Goal: Transaction & Acquisition: Purchase product/service

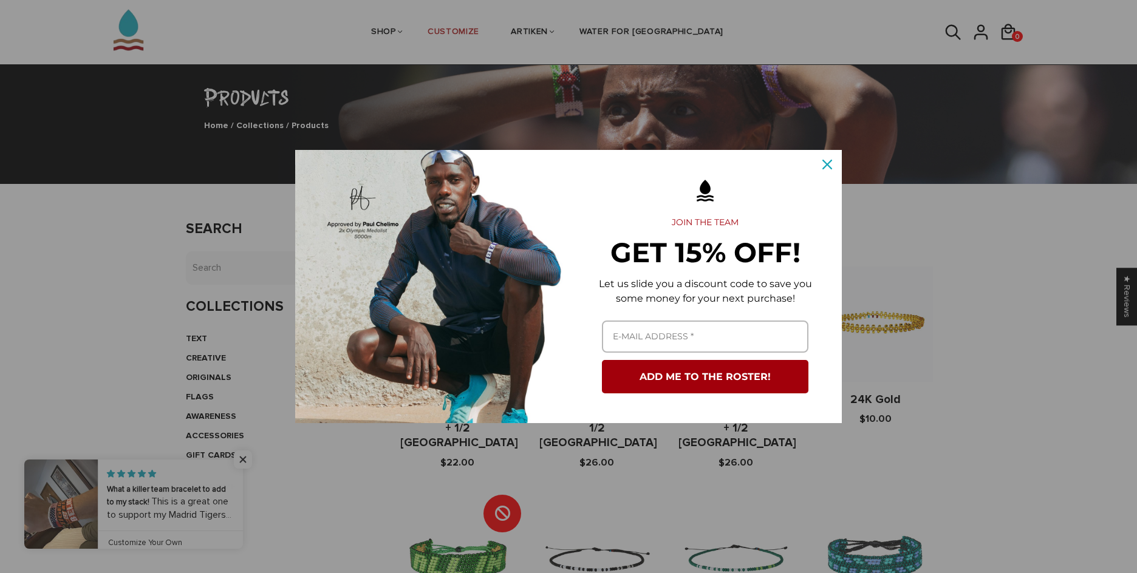
scroll to position [61, 0]
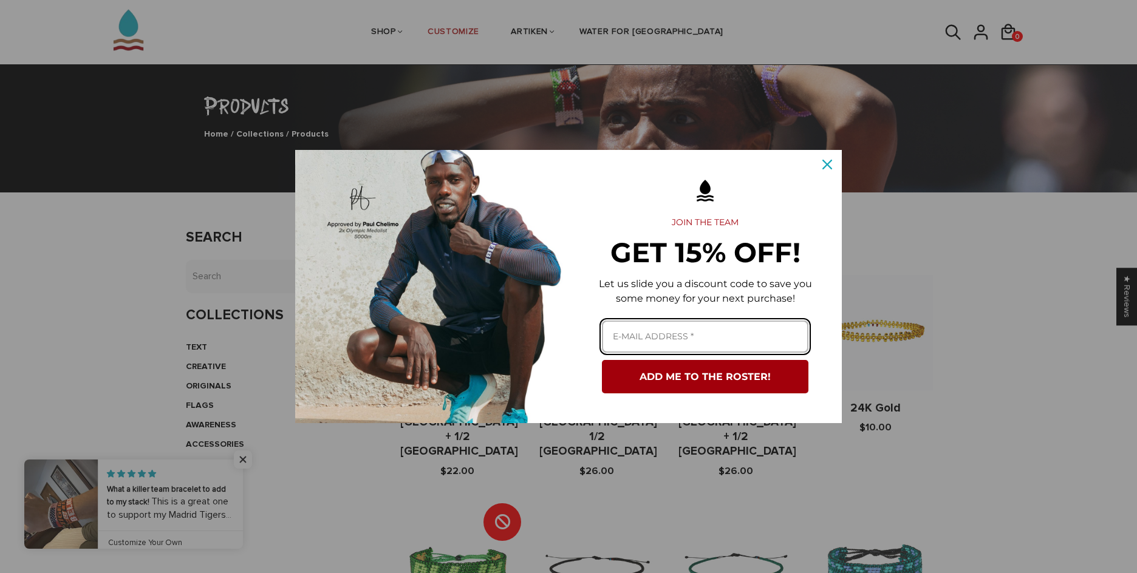
click at [750, 329] on input "Email field" at bounding box center [705, 337] width 207 height 32
type input "ksriedi@icloud.com"
click at [602, 360] on button "ADD ME TO THE ROSTER!" at bounding box center [705, 376] width 207 height 33
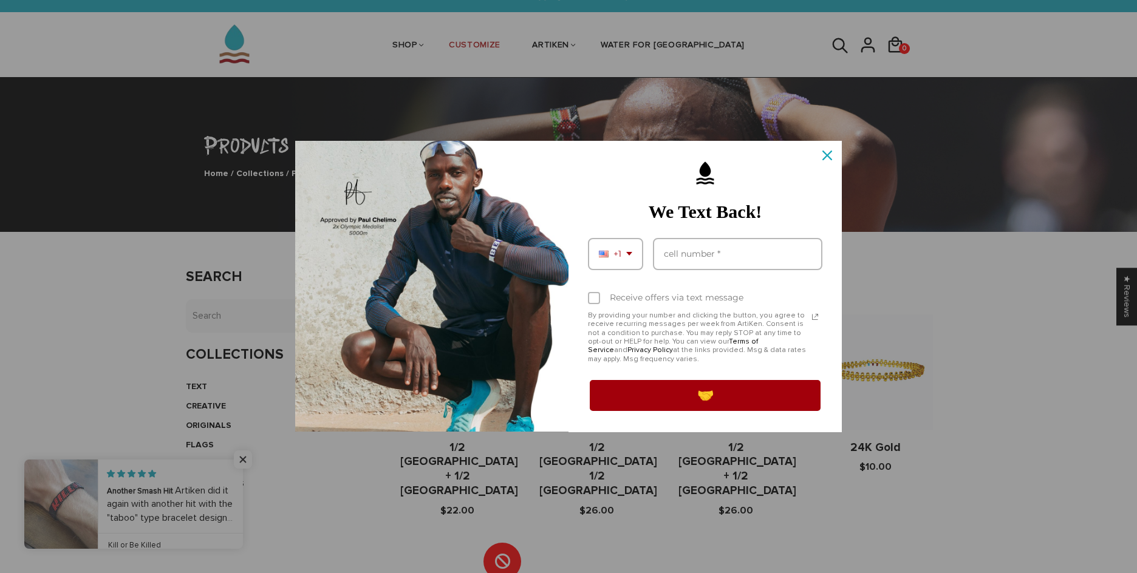
scroll to position [0, 0]
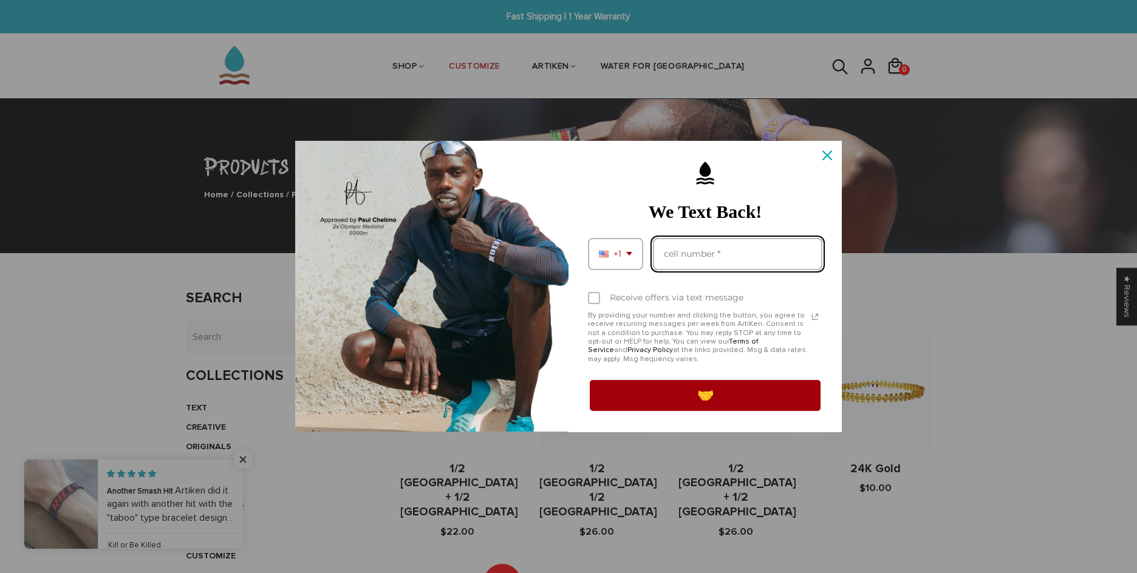
click at [714, 256] on input "Phone number field" at bounding box center [737, 254] width 169 height 32
type input "9415445131"
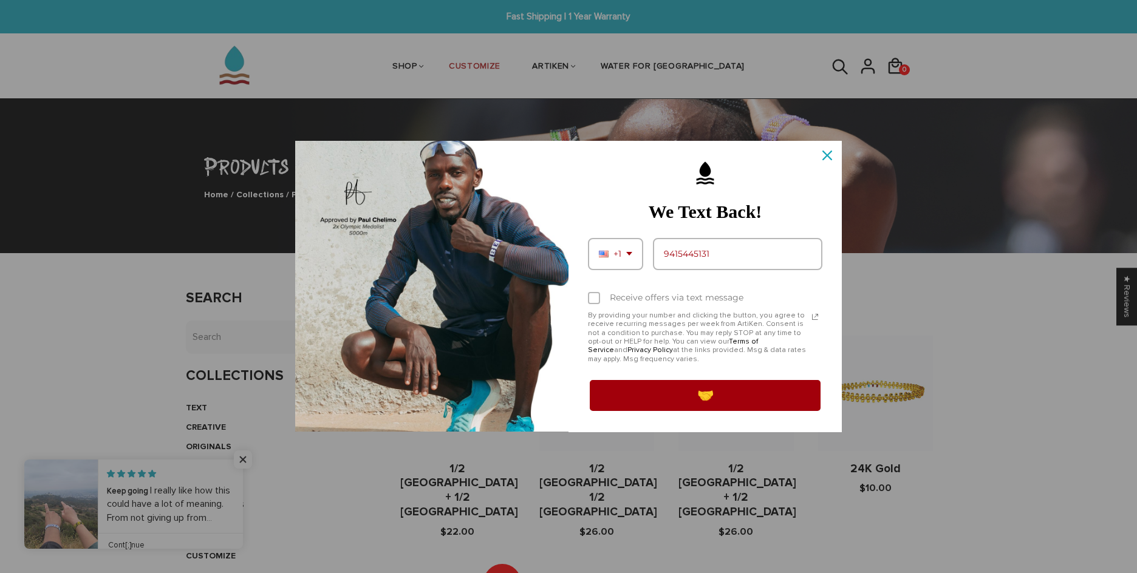
click at [594, 302] on div "Marketing offer form" at bounding box center [594, 298] width 12 height 12
click at [594, 302] on input "Receive offers via text message" at bounding box center [592, 299] width 8 height 8
checkbox input "true"
click at [632, 393] on button "🤝" at bounding box center [705, 395] width 234 height 34
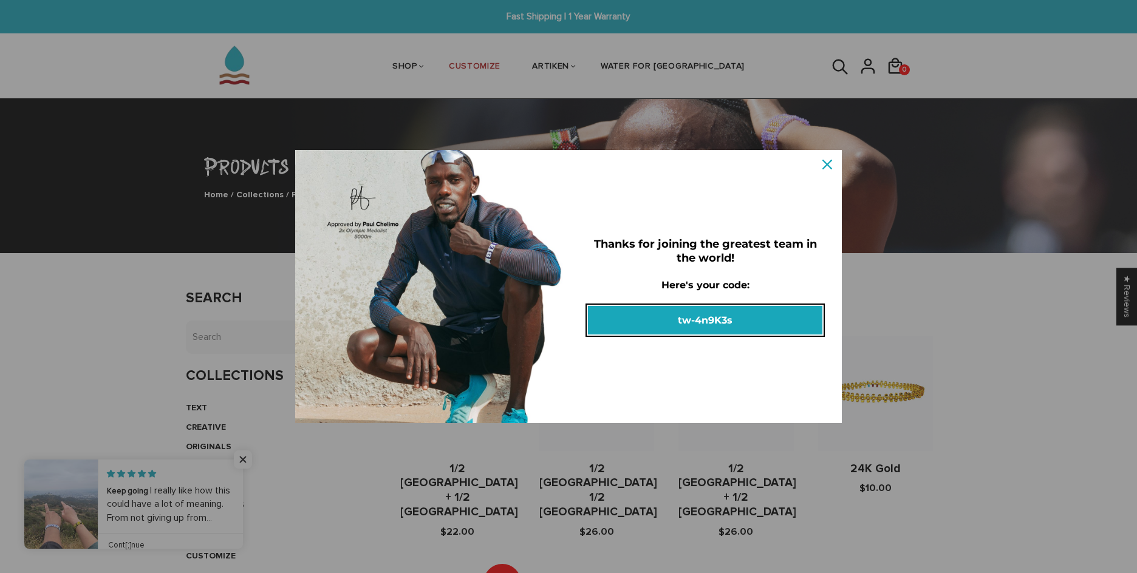
drag, startPoint x: 680, startPoint y: 317, endPoint x: 701, endPoint y: 314, distance: 21.4
click at [701, 314] on button "tw-4n9K3s" at bounding box center [705, 320] width 234 height 29
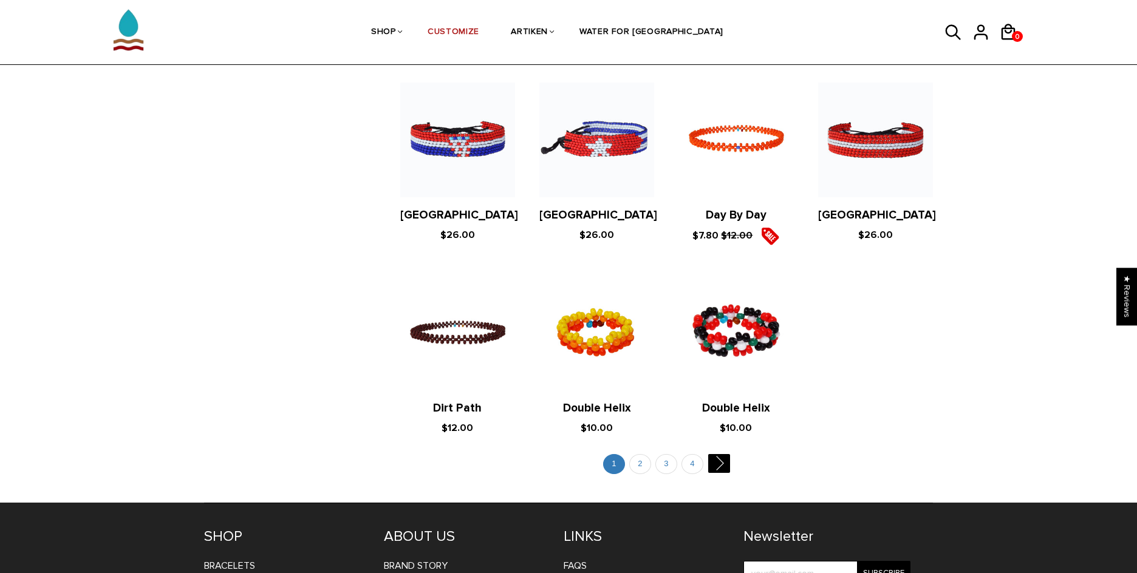
scroll to position [2122, 0]
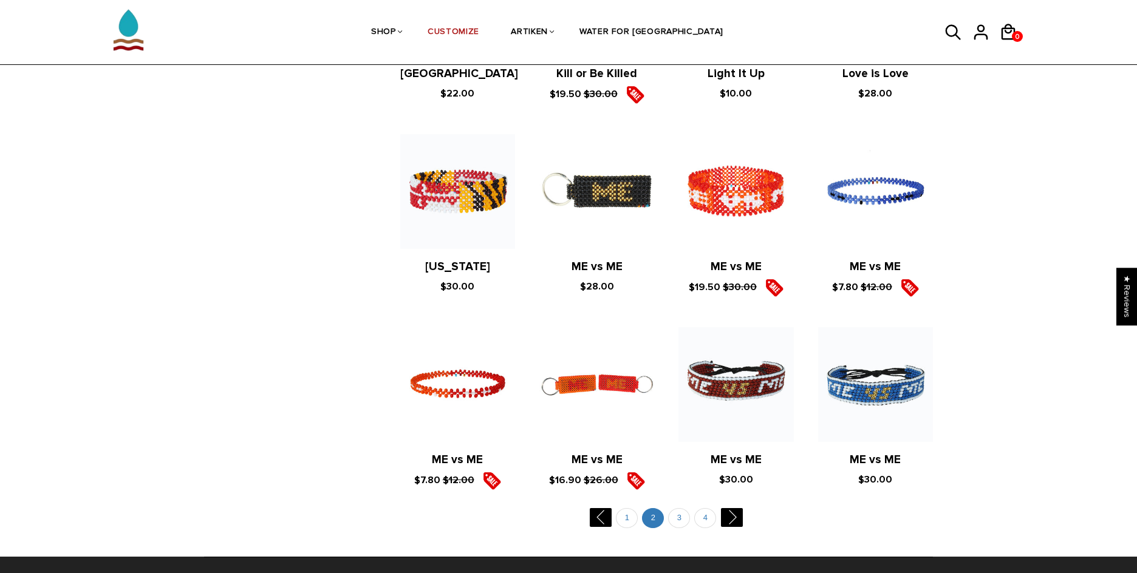
scroll to position [2187, 0]
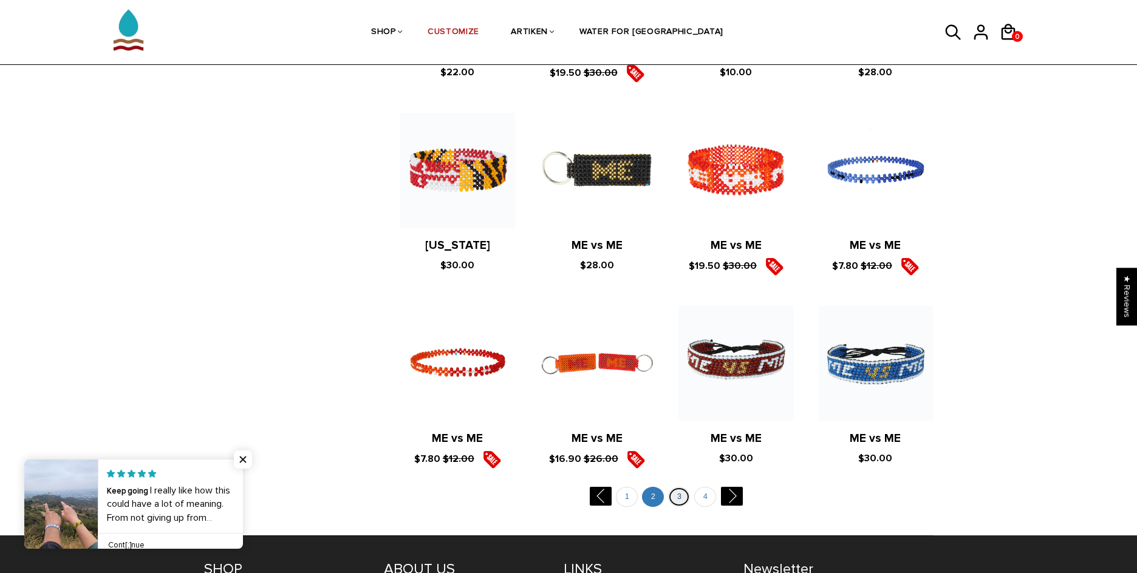
click at [671, 487] on link "3" at bounding box center [679, 497] width 22 height 20
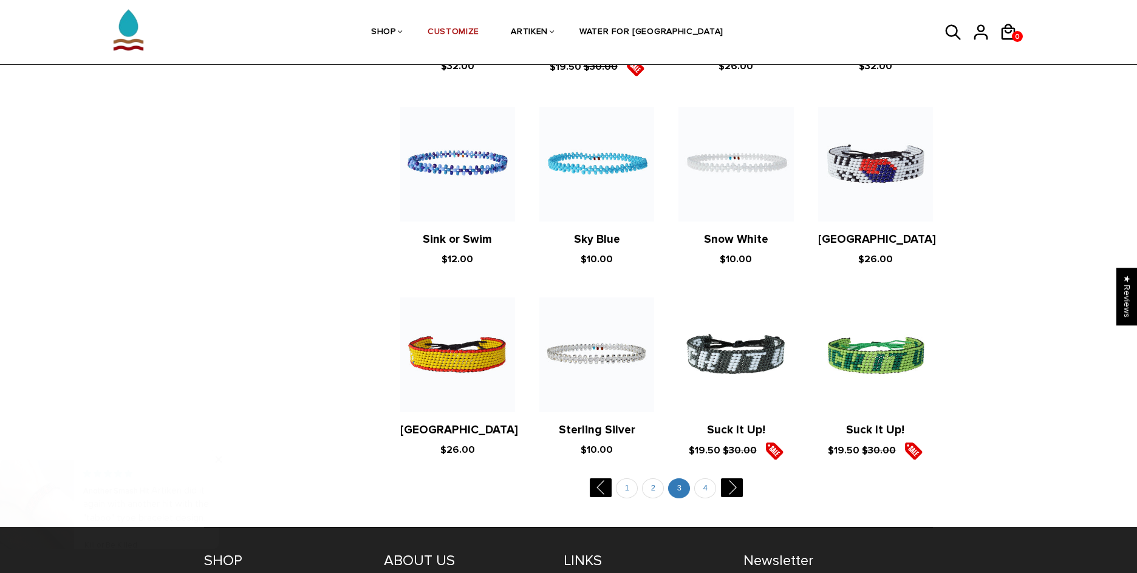
scroll to position [2295, 0]
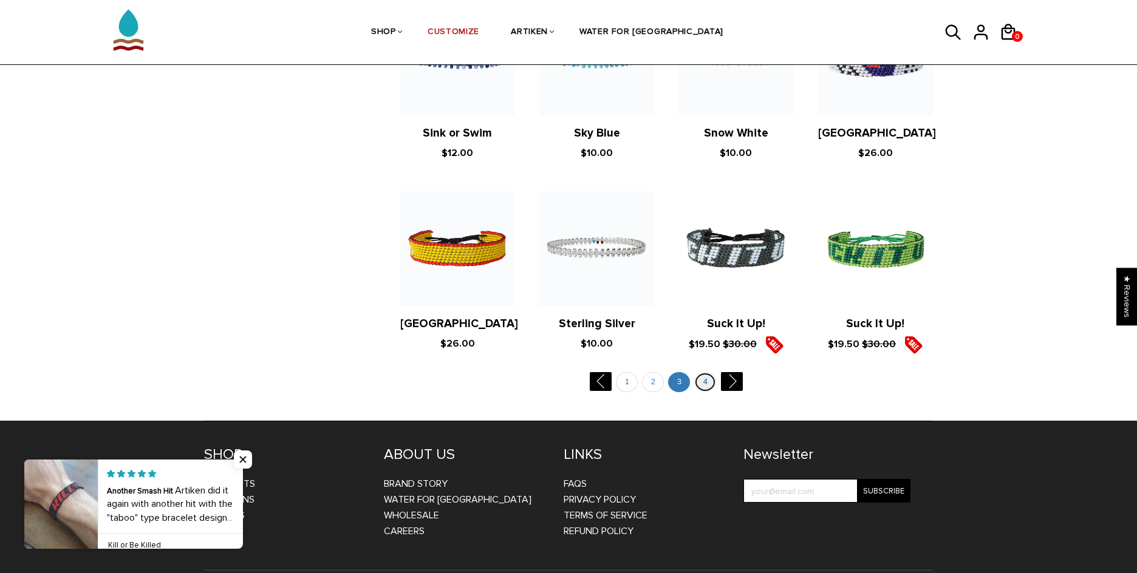
click at [699, 372] on link "4" at bounding box center [705, 382] width 22 height 20
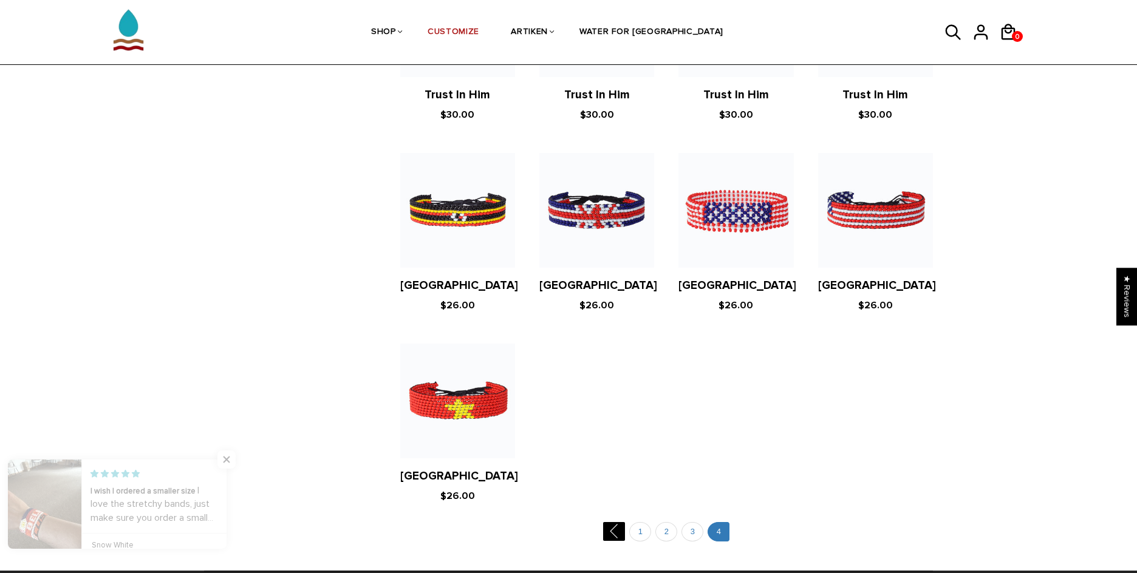
scroll to position [1215, 0]
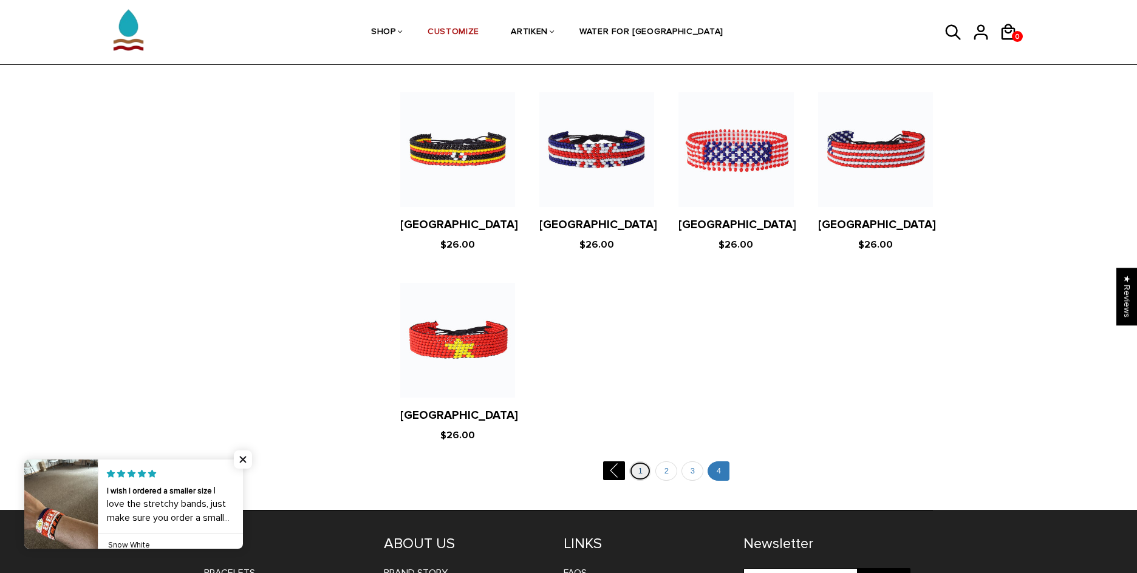
click at [635, 470] on link "1" at bounding box center [640, 472] width 22 height 20
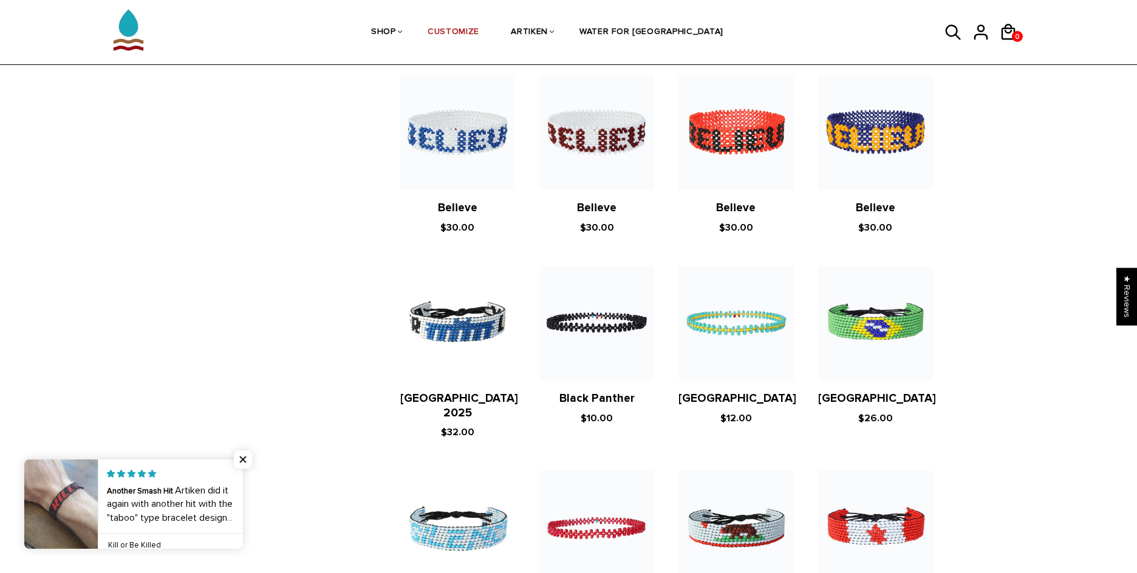
scroll to position [1276, 0]
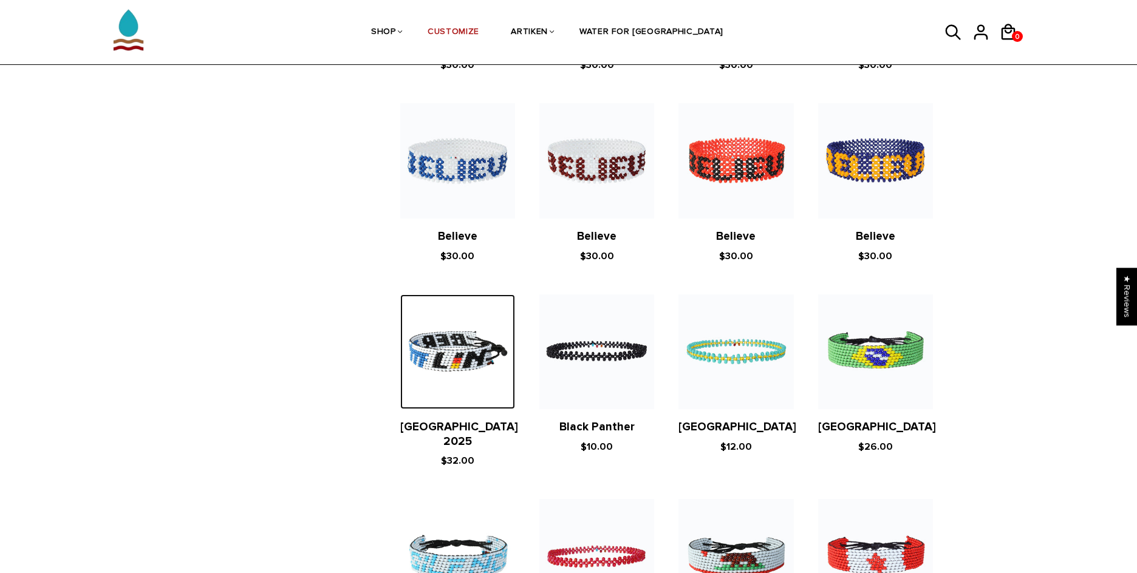
click at [447, 295] on img at bounding box center [457, 352] width 115 height 115
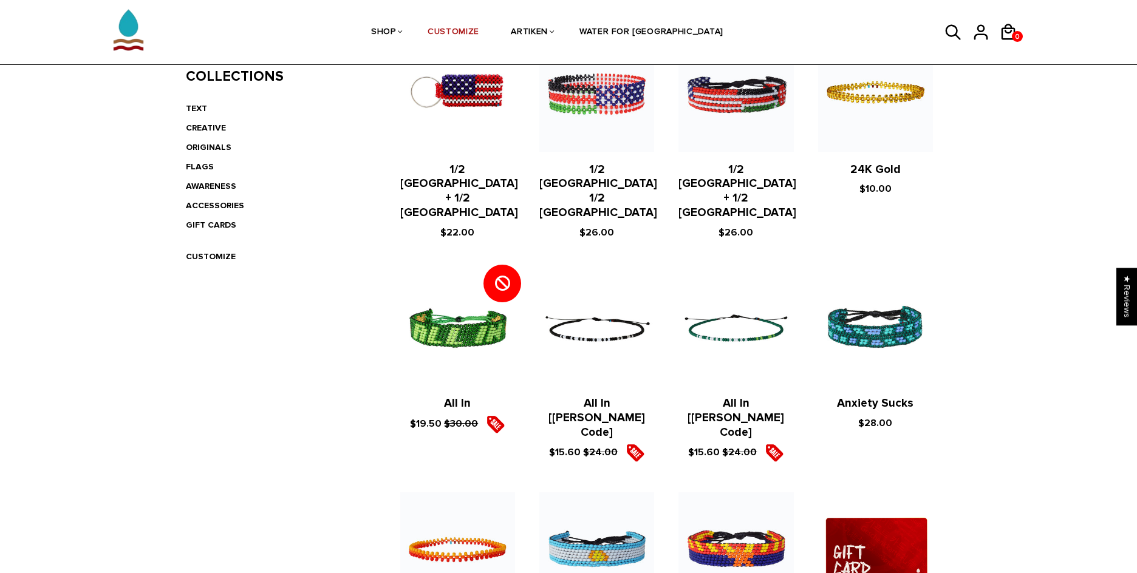
scroll to position [243, 0]
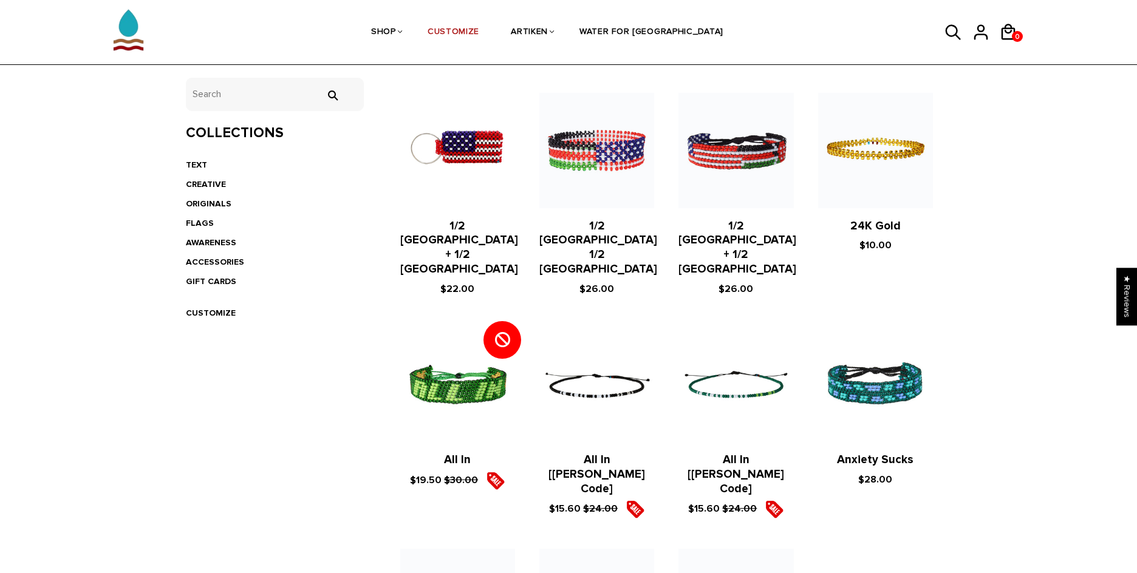
click at [736, 355] on figure at bounding box center [736, 384] width 115 height 115
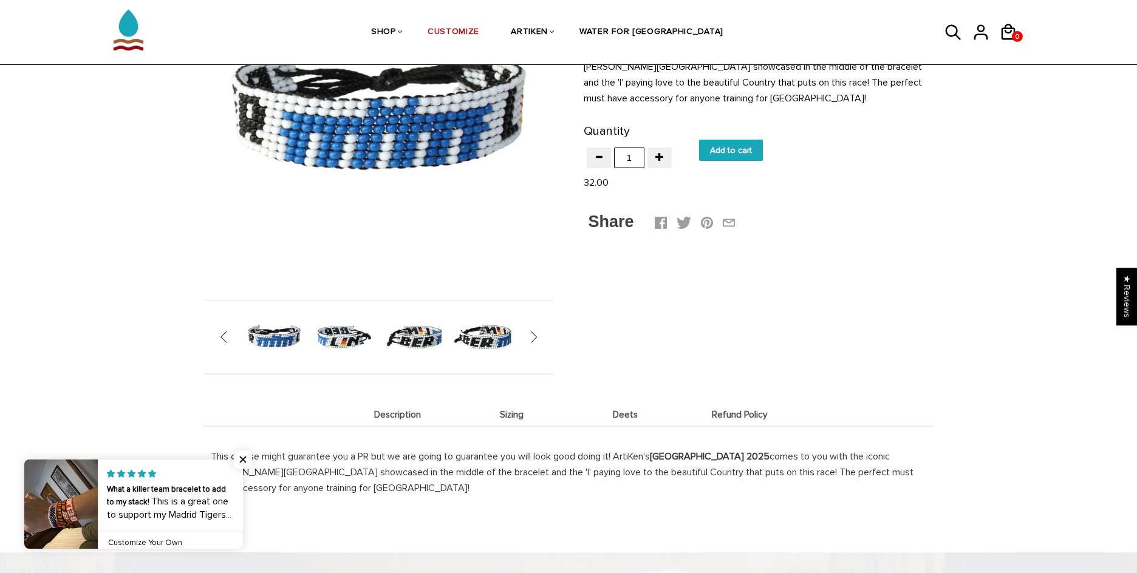
scroll to position [182, 0]
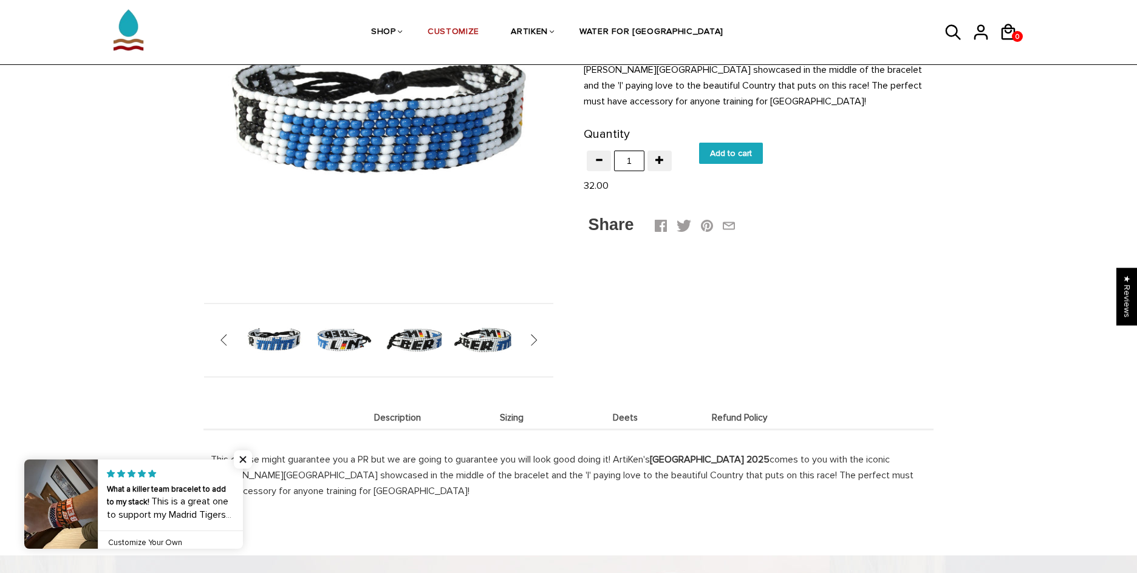
click at [287, 336] on img at bounding box center [274, 340] width 63 height 63
click at [484, 334] on img at bounding box center [484, 340] width 63 height 63
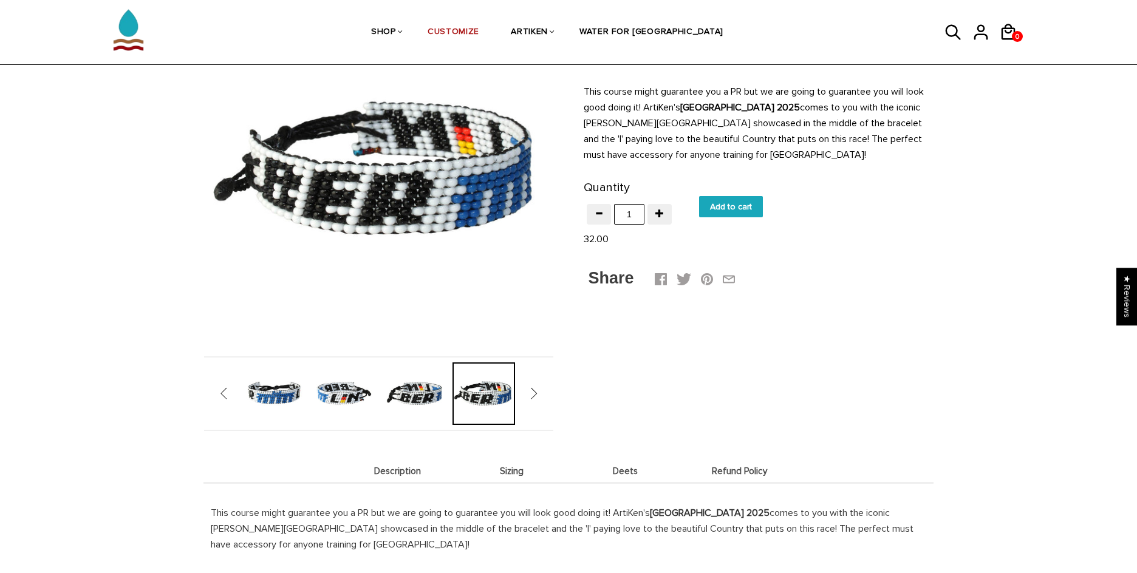
scroll to position [61, 0]
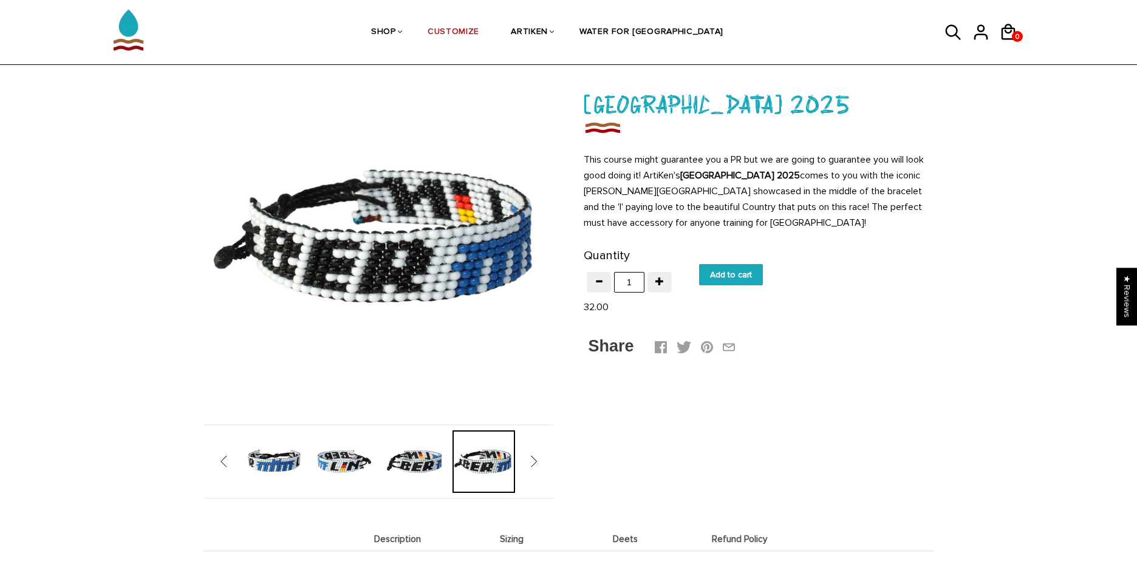
click at [707, 276] on input "Add to cart" at bounding box center [731, 274] width 64 height 21
type input "Add to cart"
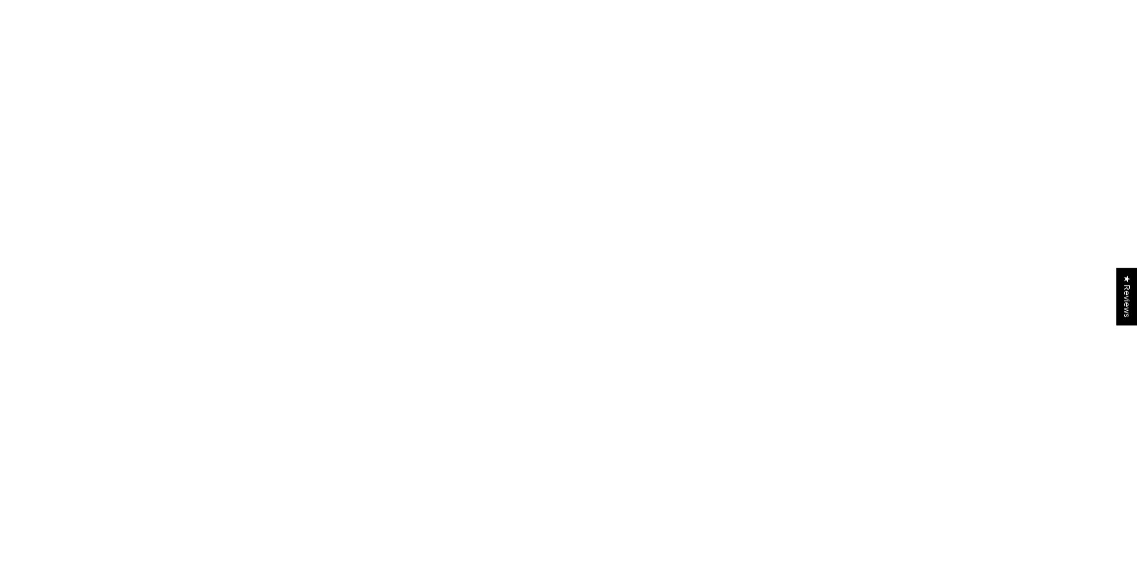
scroll to position [61, 0]
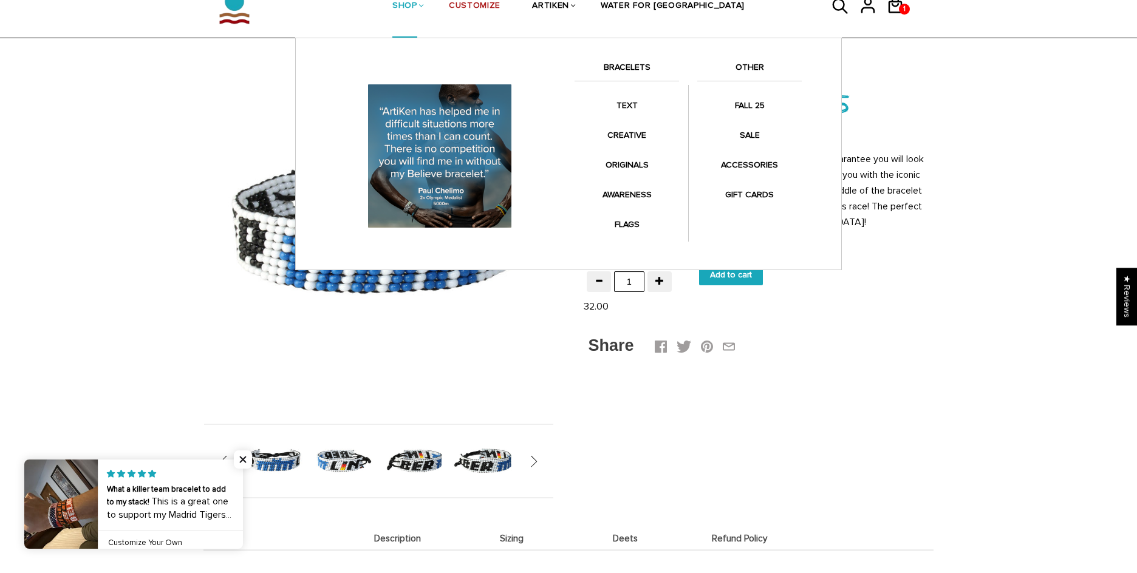
click at [738, 67] on link "OTHER" at bounding box center [749, 70] width 104 height 21
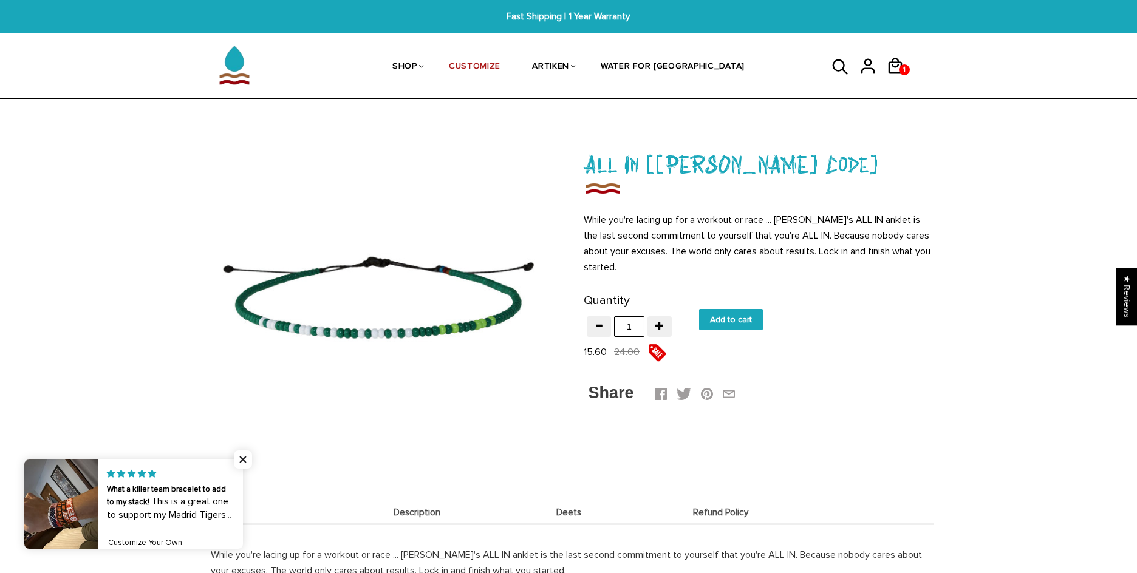
click at [734, 318] on input "Add to cart" at bounding box center [731, 319] width 64 height 21
type input "Add to cart"
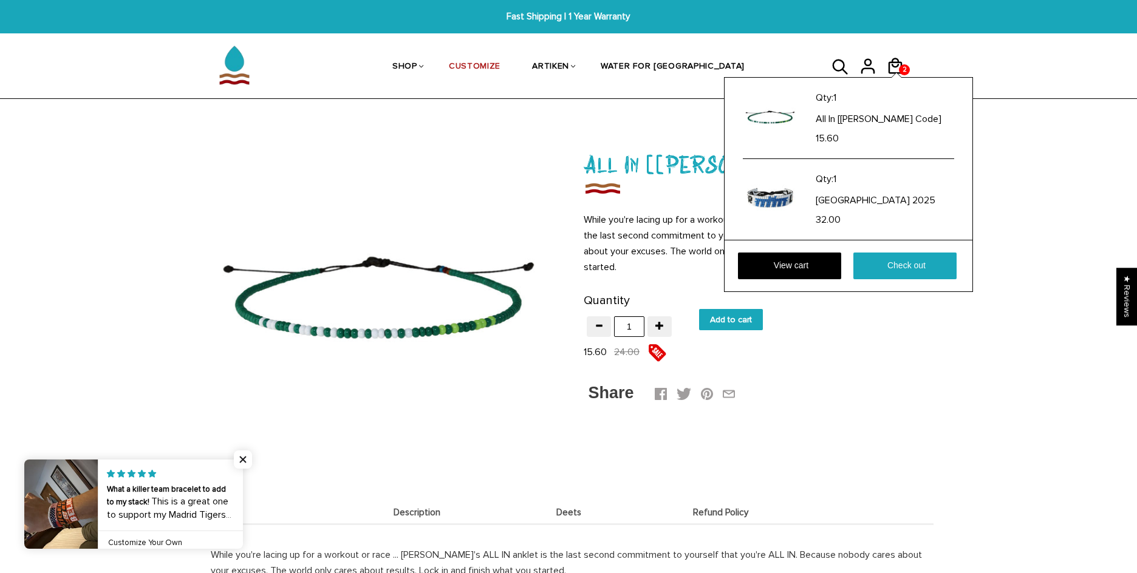
click at [911, 77] on div "Qty: 1 All In [[PERSON_NAME] Code] 15.60 Qty: 1 [GEOGRAPHIC_DATA] 2025 32.00 Vi…" at bounding box center [848, 184] width 249 height 215
click at [803, 259] on link "View cart" at bounding box center [789, 266] width 103 height 27
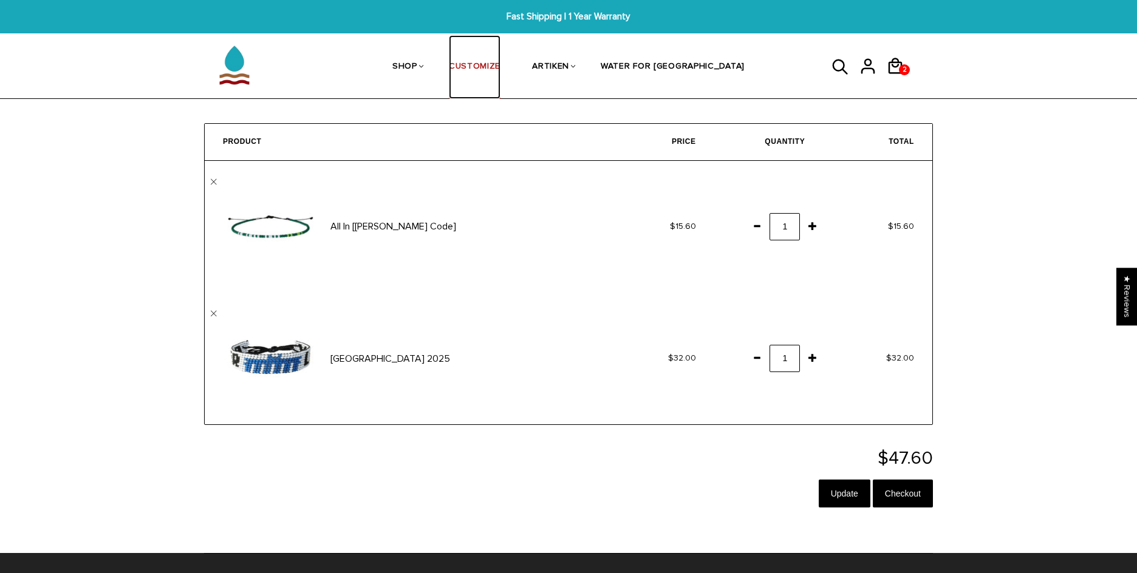
click at [501, 70] on link "CUSTOMIZE" at bounding box center [475, 67] width 52 height 64
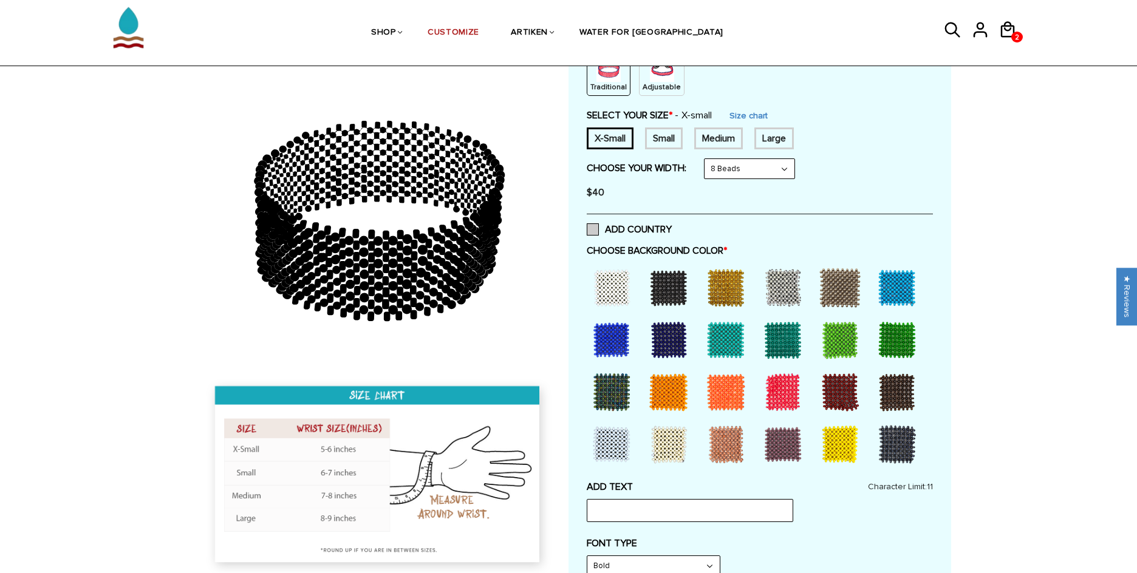
scroll to position [182, 0]
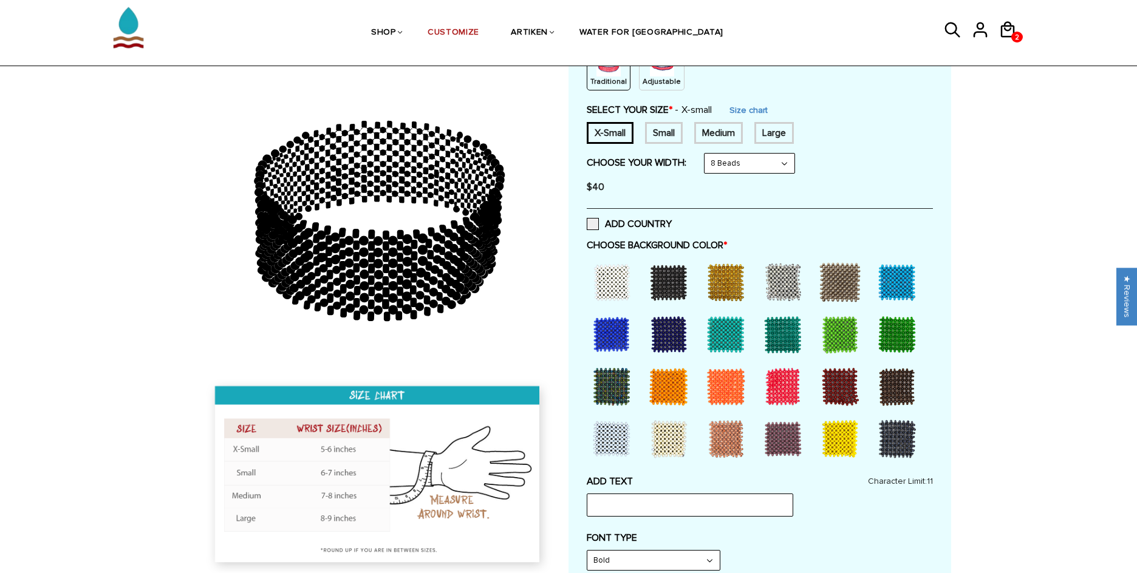
click at [733, 156] on select "8 Beads 6 Beads 10 Beads" at bounding box center [750, 163] width 90 height 19
select select "6-beads"
click at [707, 154] on select "8 Beads 6 Beads 10 Beads" at bounding box center [750, 163] width 90 height 19
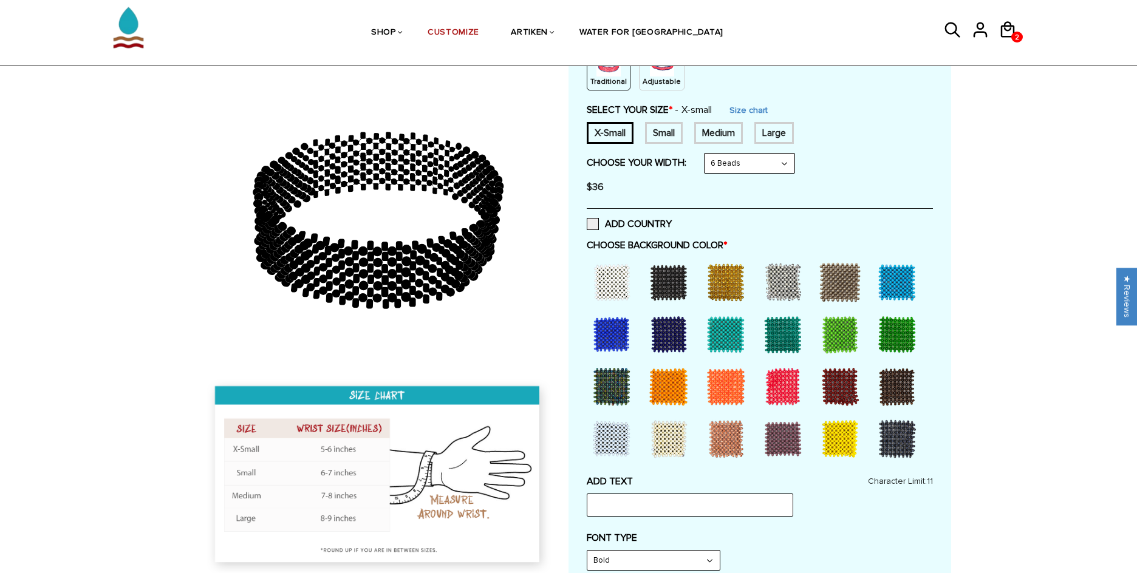
click at [738, 164] on select "8 Beads 6 Beads 10 Beads" at bounding box center [750, 163] width 90 height 19
click at [818, 148] on form "Traditional / X-Small / 8 Beads Traditional / X-Small / 6 Beads Traditional / X…" at bounding box center [760, 151] width 346 height 95
drag, startPoint x: 415, startPoint y: 238, endPoint x: 421, endPoint y: 276, distance: 38.8
click at [421, 276] on icon at bounding box center [378, 221] width 349 height 304
drag, startPoint x: 459, startPoint y: 260, endPoint x: 420, endPoint y: 277, distance: 42.4
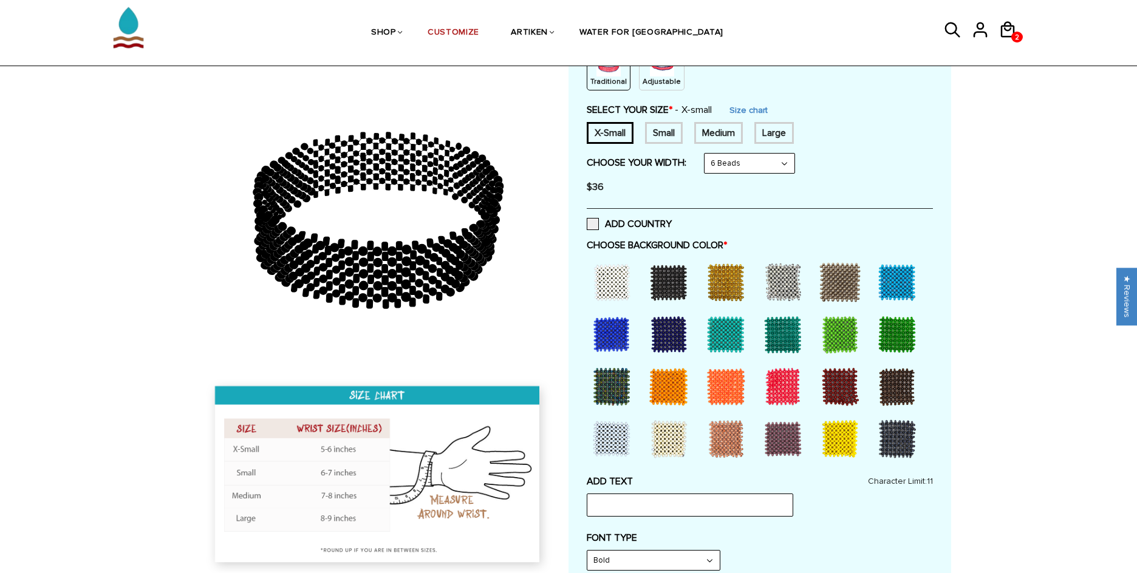
click at [420, 277] on icon at bounding box center [378, 221] width 349 height 304
drag, startPoint x: 643, startPoint y: 324, endPoint x: 609, endPoint y: 291, distance: 47.7
click at [611, 292] on div at bounding box center [760, 362] width 346 height 209
click at [625, 289] on div at bounding box center [611, 282] width 49 height 49
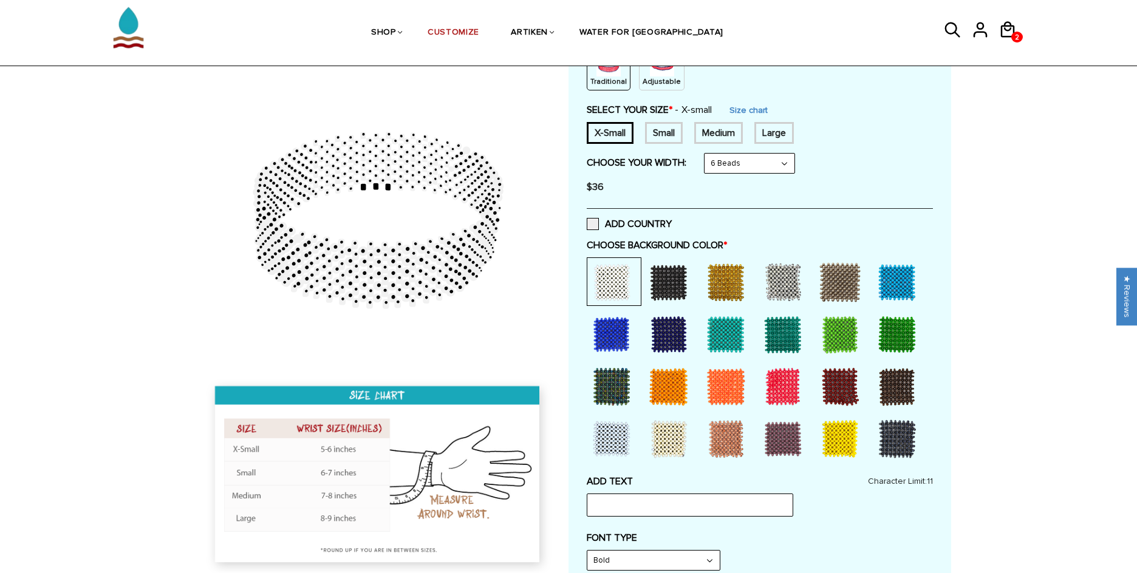
drag, startPoint x: 335, startPoint y: 213, endPoint x: 368, endPoint y: 272, distance: 66.6
click at [363, 278] on icon at bounding box center [378, 221] width 349 height 304
drag, startPoint x: 380, startPoint y: 269, endPoint x: 456, endPoint y: 289, distance: 78.5
click at [456, 289] on icon at bounding box center [378, 221] width 349 height 304
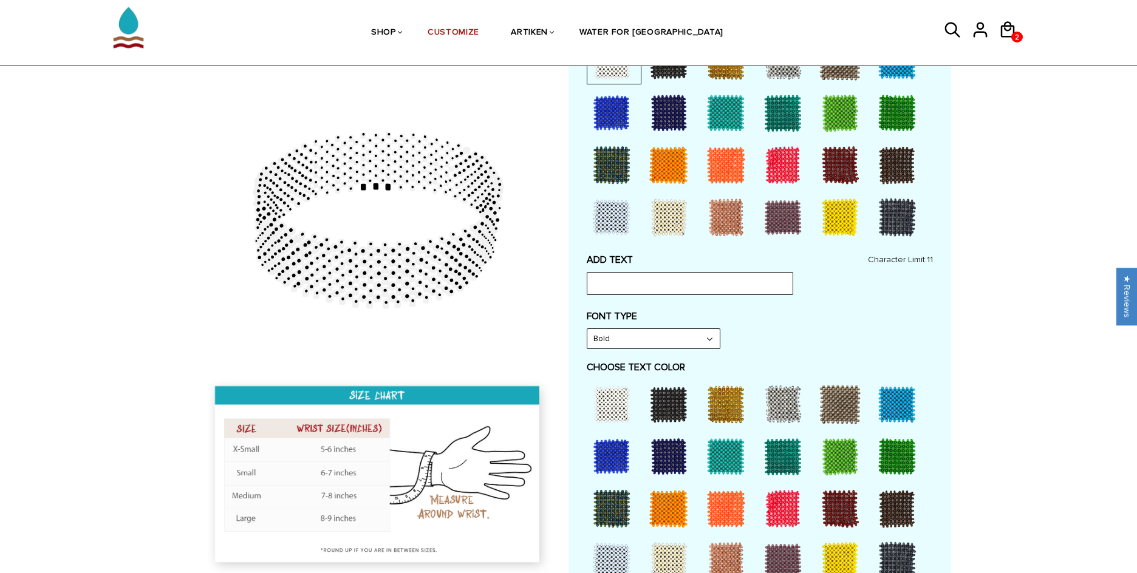
scroll to position [425, 0]
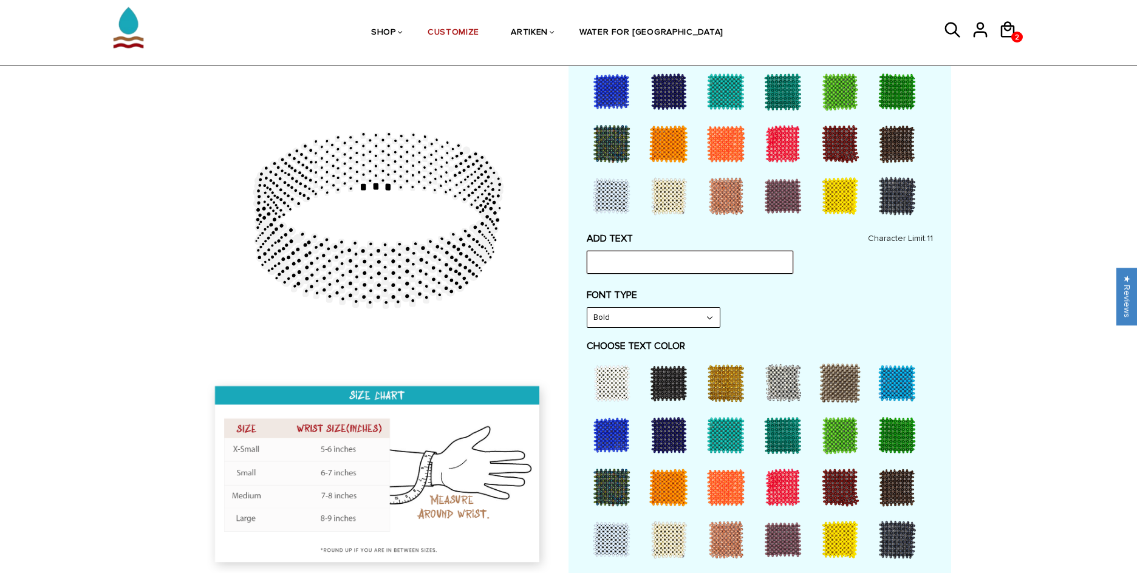
click at [643, 269] on input "text" at bounding box center [690, 262] width 207 height 23
type input "RUN FAST"
click at [691, 324] on select "Bold" at bounding box center [653, 317] width 132 height 19
click at [587, 308] on select "Bold" at bounding box center [653, 317] width 132 height 19
click at [680, 380] on div at bounding box center [669, 383] width 49 height 49
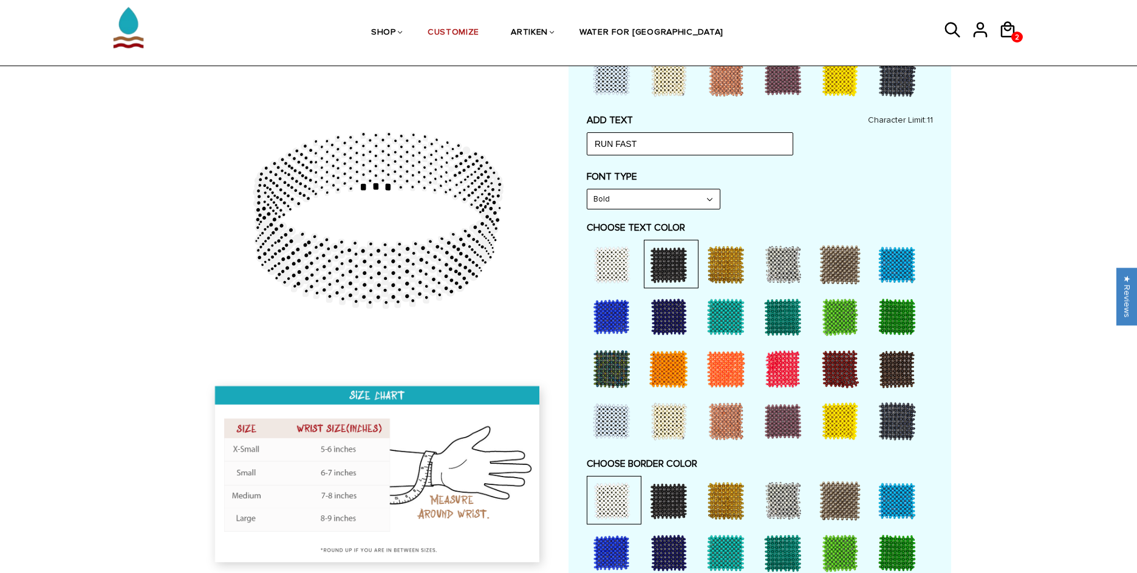
scroll to position [547, 0]
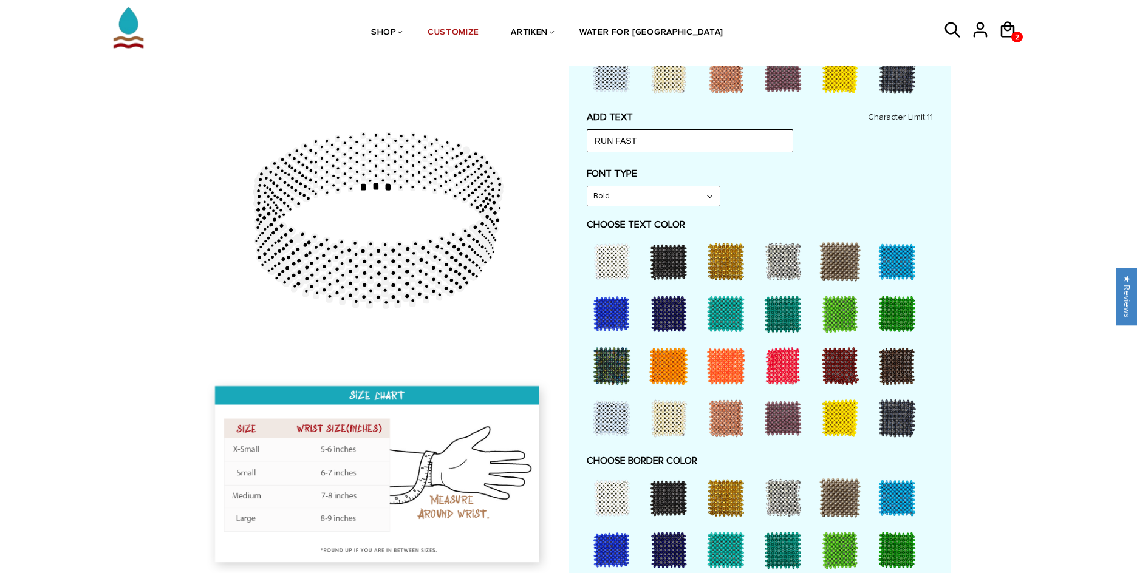
click at [894, 412] on div at bounding box center [897, 418] width 49 height 49
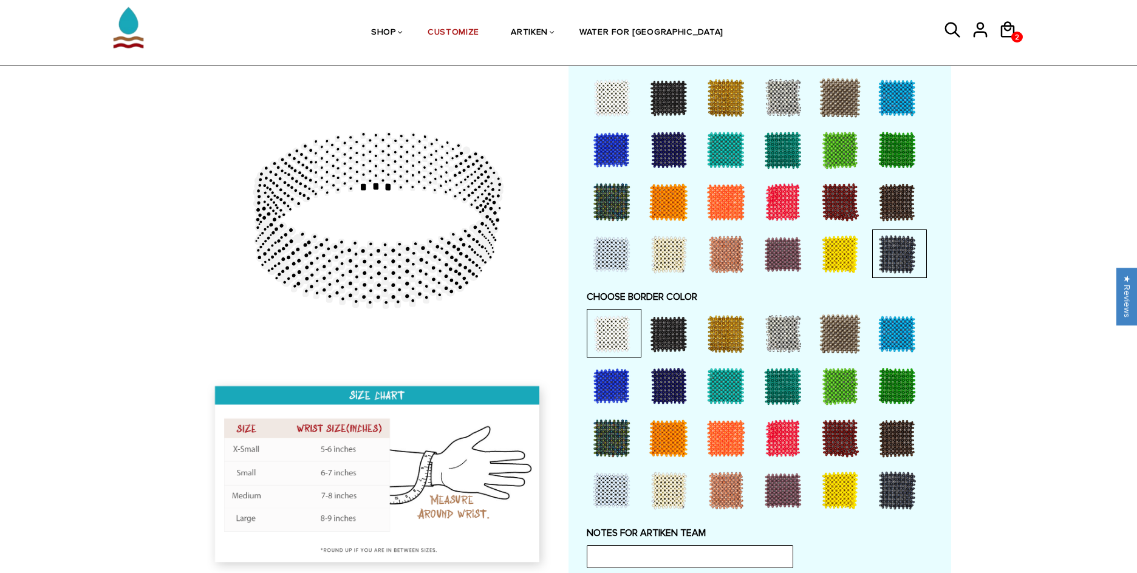
scroll to position [729, 0]
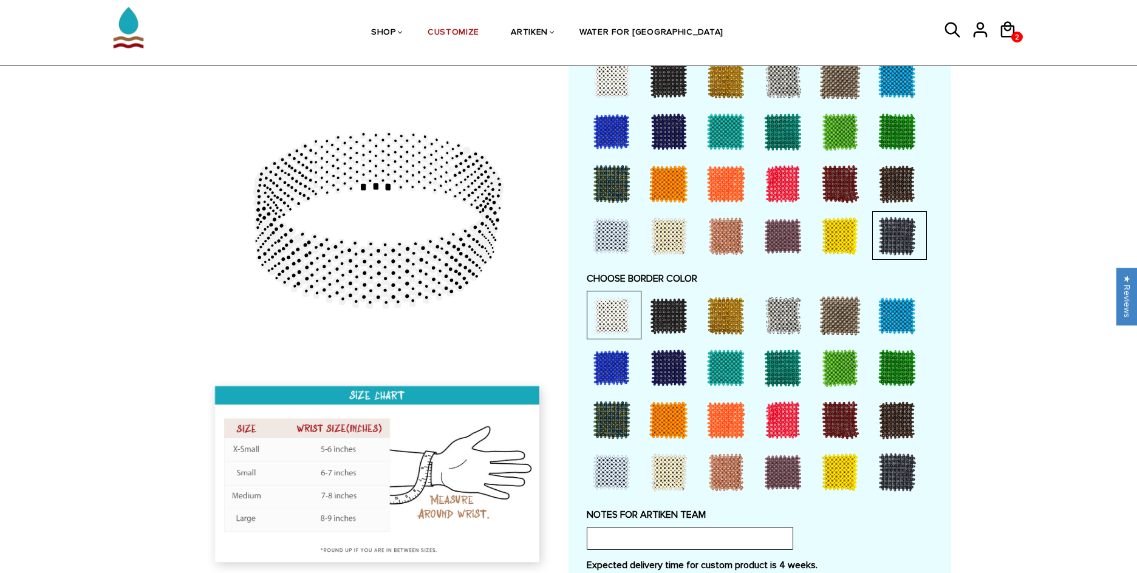
click at [669, 315] on div at bounding box center [669, 316] width 49 height 49
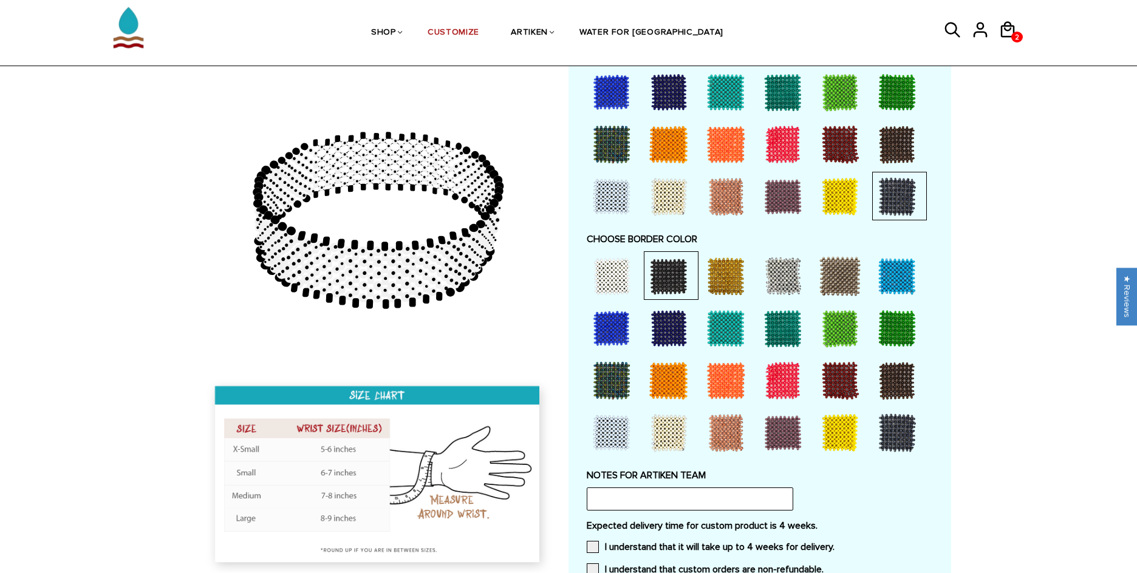
scroll to position [790, 0]
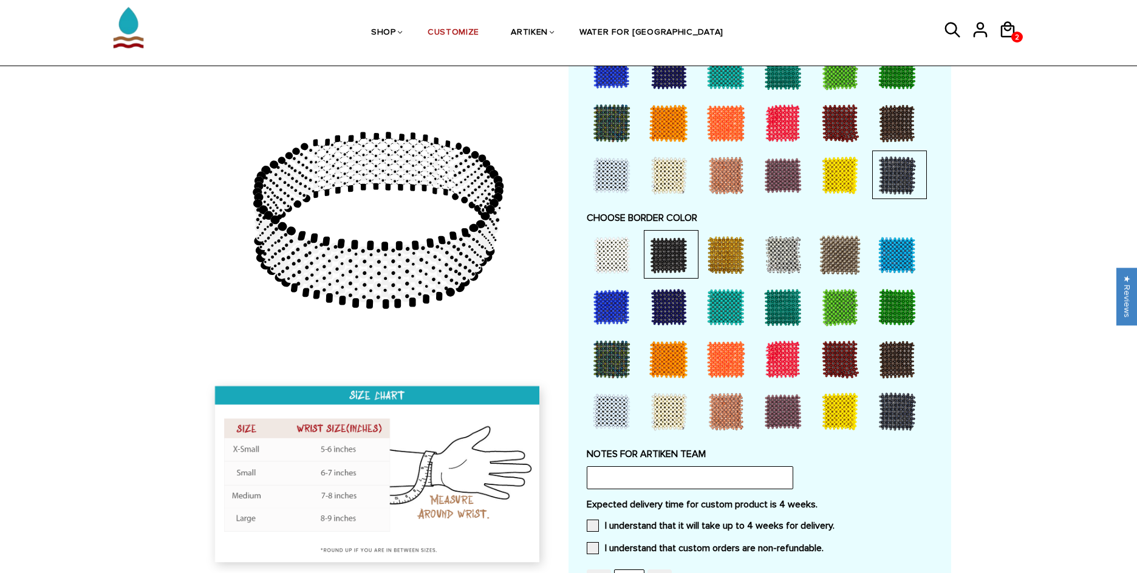
click at [898, 406] on div at bounding box center [897, 412] width 49 height 49
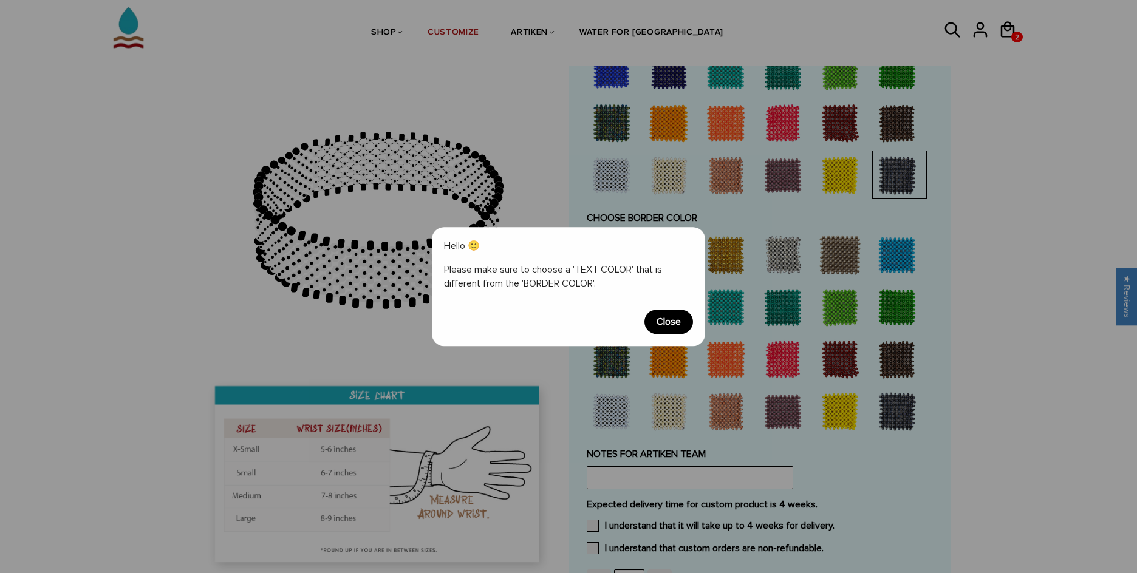
click at [674, 320] on span "Close" at bounding box center [669, 322] width 49 height 24
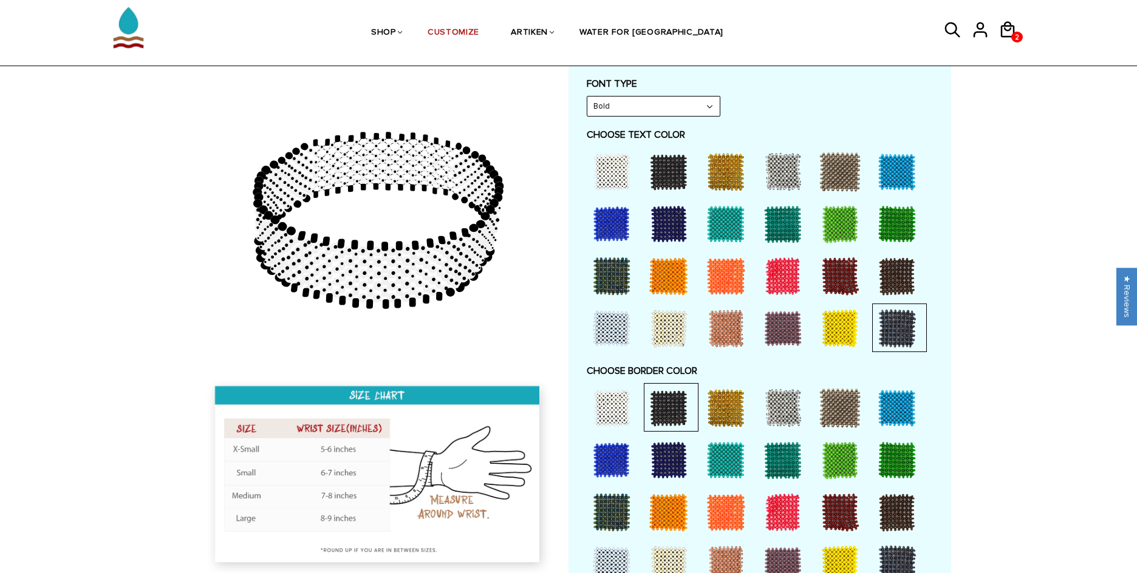
scroll to position [668, 0]
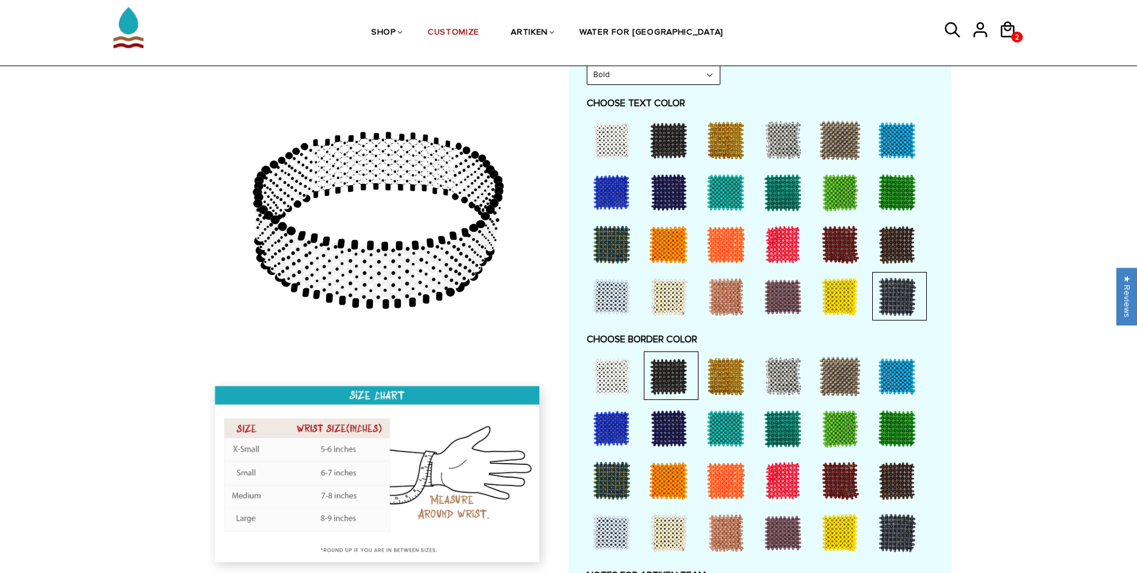
drag, startPoint x: 401, startPoint y: 282, endPoint x: 403, endPoint y: 253, distance: 29.9
click at [403, 253] on g at bounding box center [378, 218] width 247 height 166
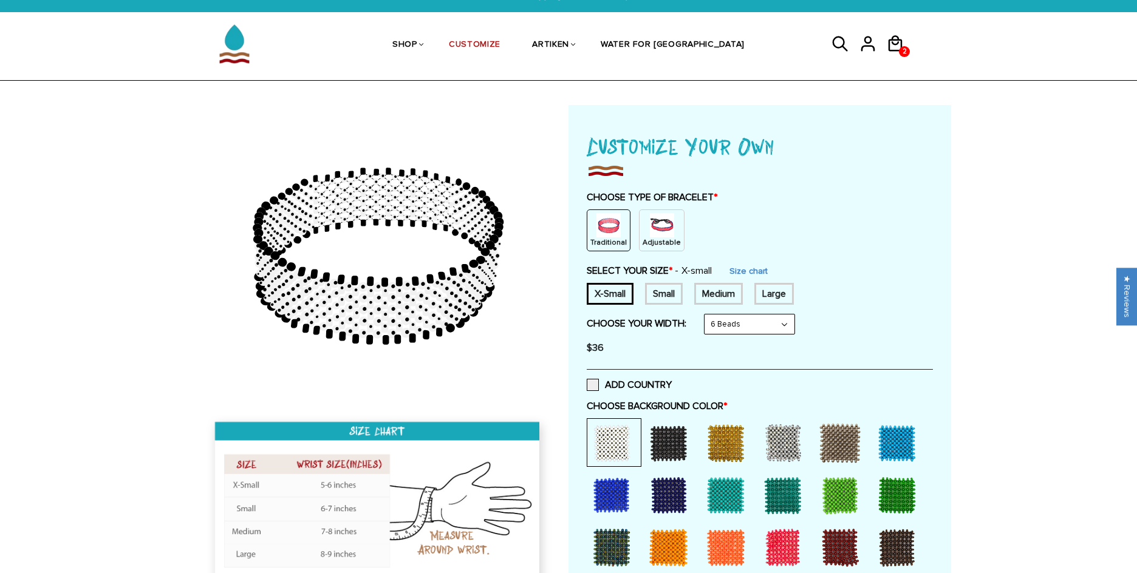
scroll to position [0, 0]
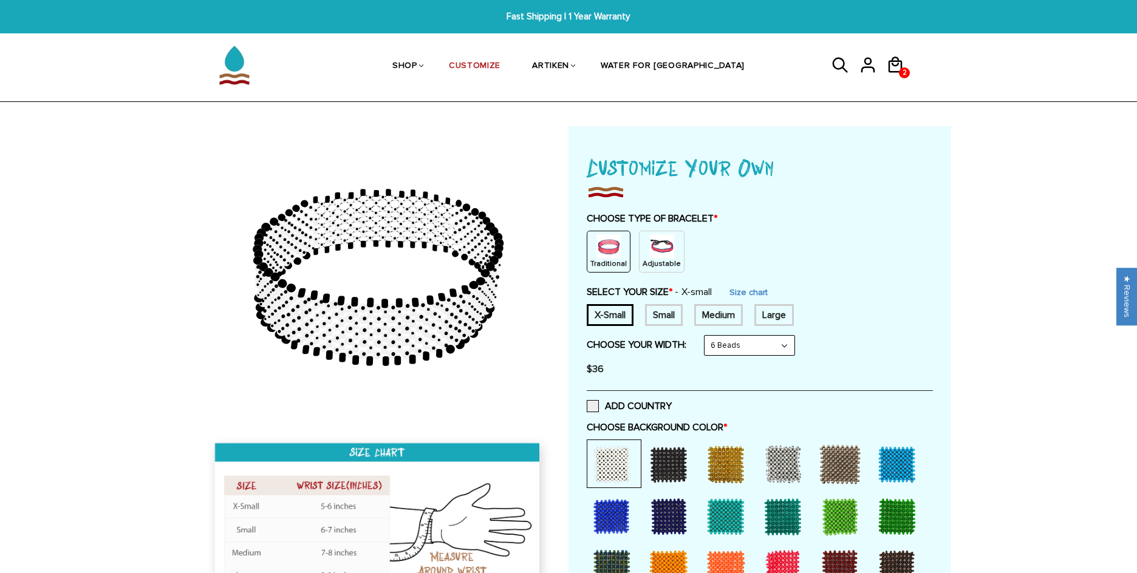
click at [657, 261] on p "Adjustable" at bounding box center [662, 264] width 38 height 10
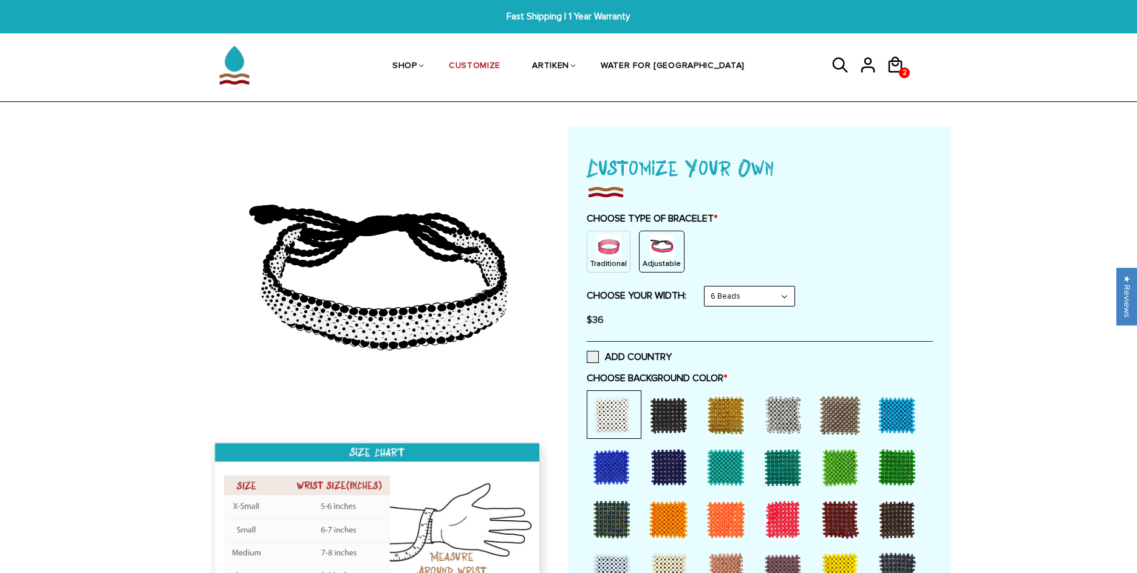
click at [724, 296] on select "8 Beads 6 Beads 10 Beads" at bounding box center [750, 296] width 90 height 19
click at [707, 287] on select "8 Beads 6 Beads 10 Beads" at bounding box center [750, 296] width 90 height 19
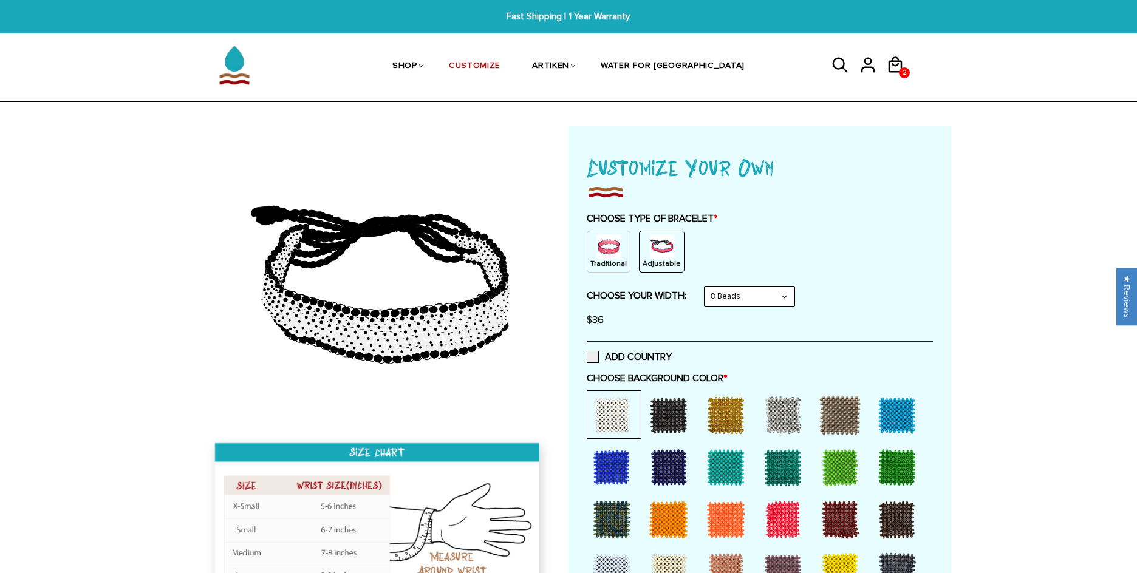
click at [742, 301] on select "8 Beads 6 Beads 10 Beads" at bounding box center [750, 296] width 90 height 19
select select "6-beads"
click at [707, 287] on select "8 Beads 6 Beads 10 Beads" at bounding box center [750, 296] width 90 height 19
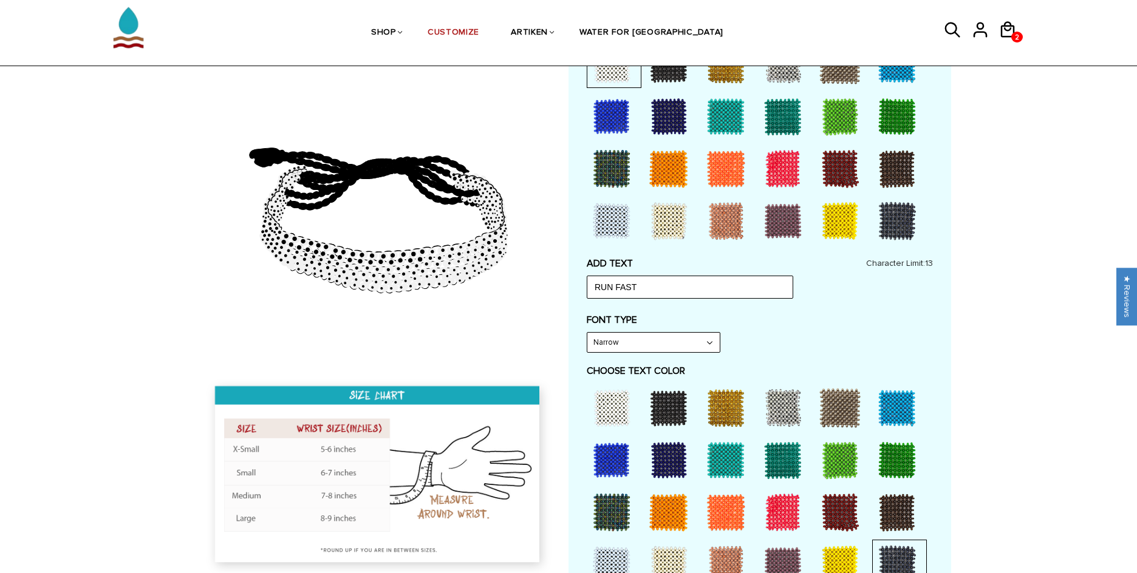
scroll to position [365, 0]
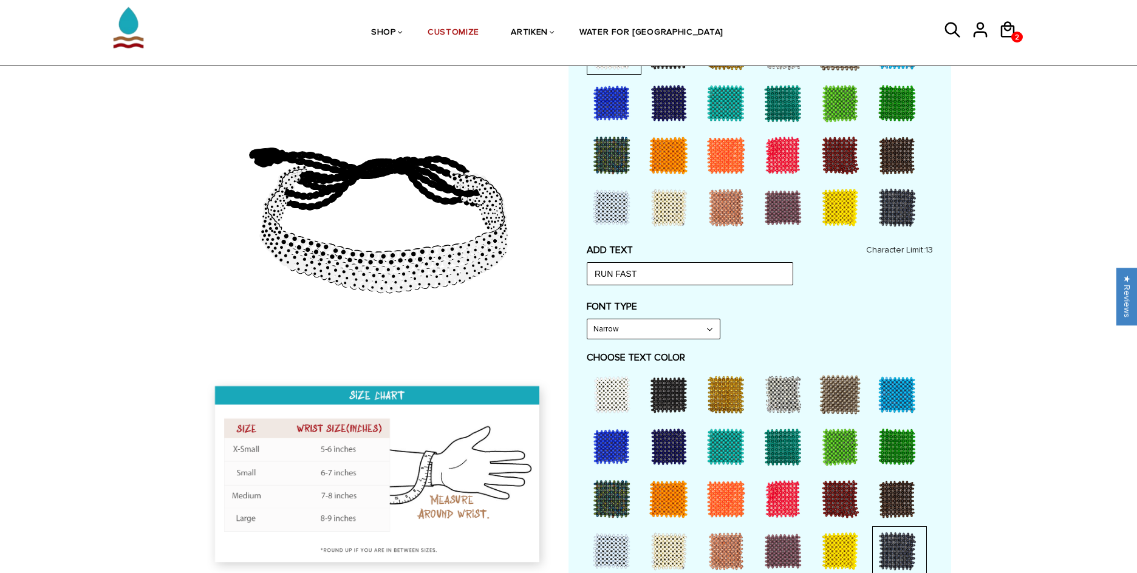
click at [660, 338] on select "Narrow Bold" at bounding box center [653, 329] width 132 height 19
click at [587, 320] on select "Narrow Bold" at bounding box center [653, 329] width 132 height 19
click at [659, 330] on select "Narrow Bold" at bounding box center [653, 329] width 132 height 19
select select "Narrow"
click at [587, 320] on select "Narrow Bold" at bounding box center [653, 329] width 132 height 19
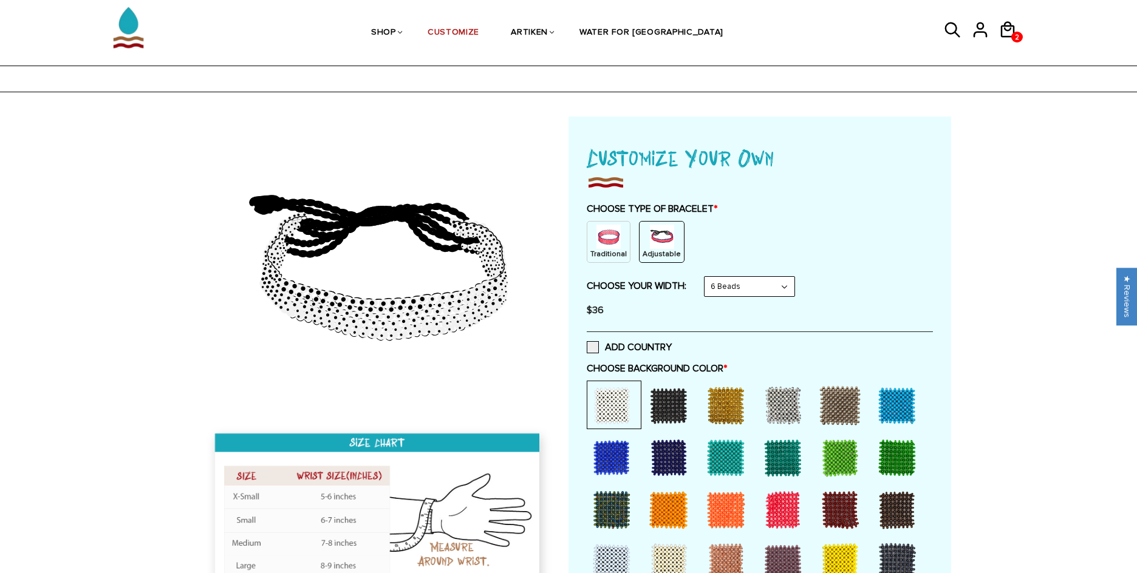
scroll to position [0, 0]
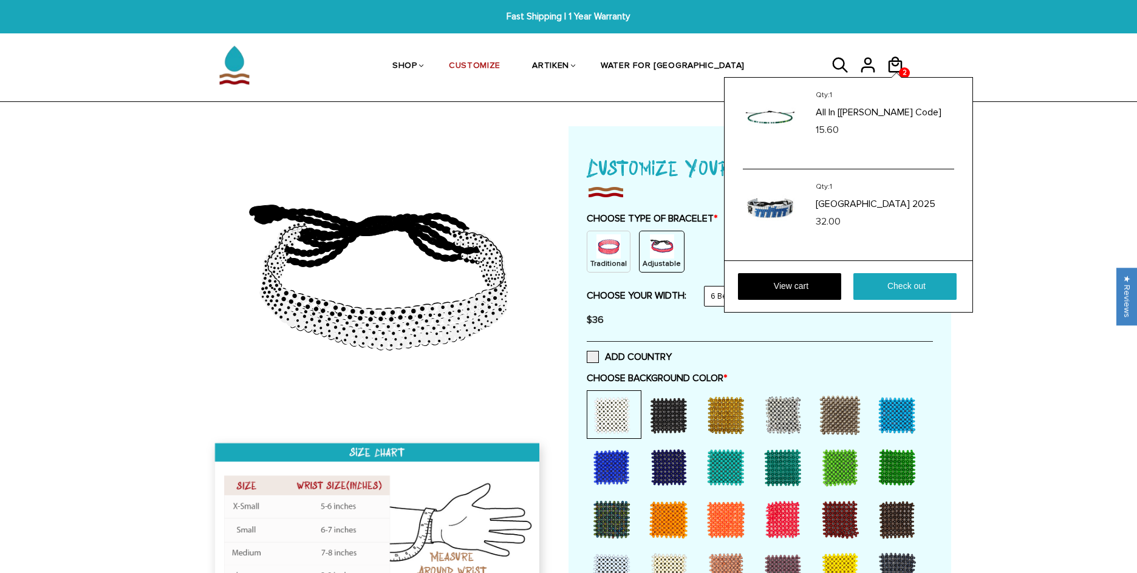
click at [895, 75] on div at bounding box center [897, 75] width 10 height 5
click at [776, 222] on img at bounding box center [770, 209] width 55 height 55
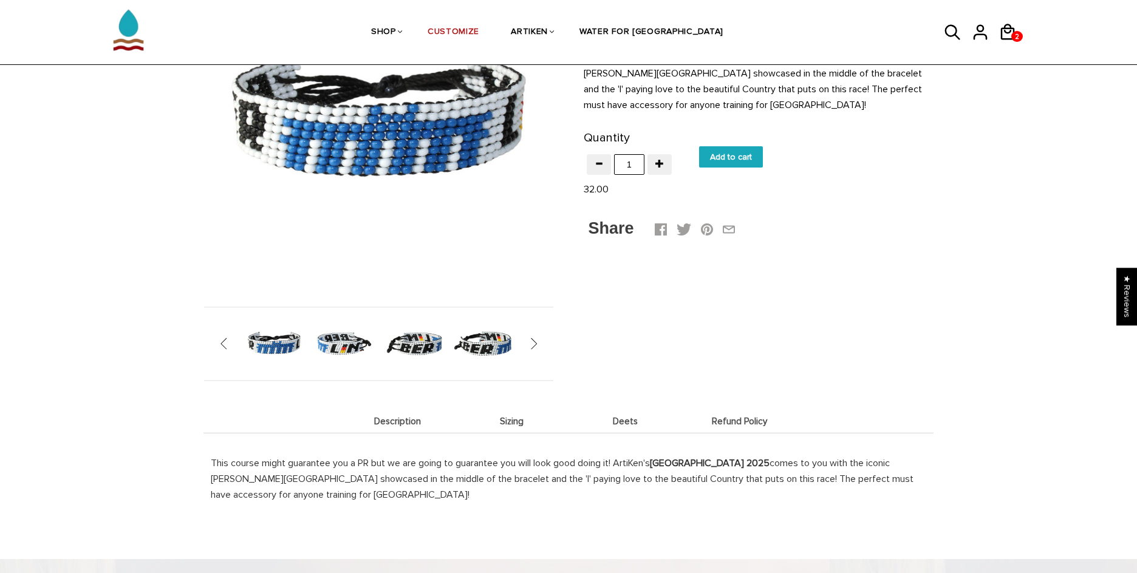
scroll to position [304, 0]
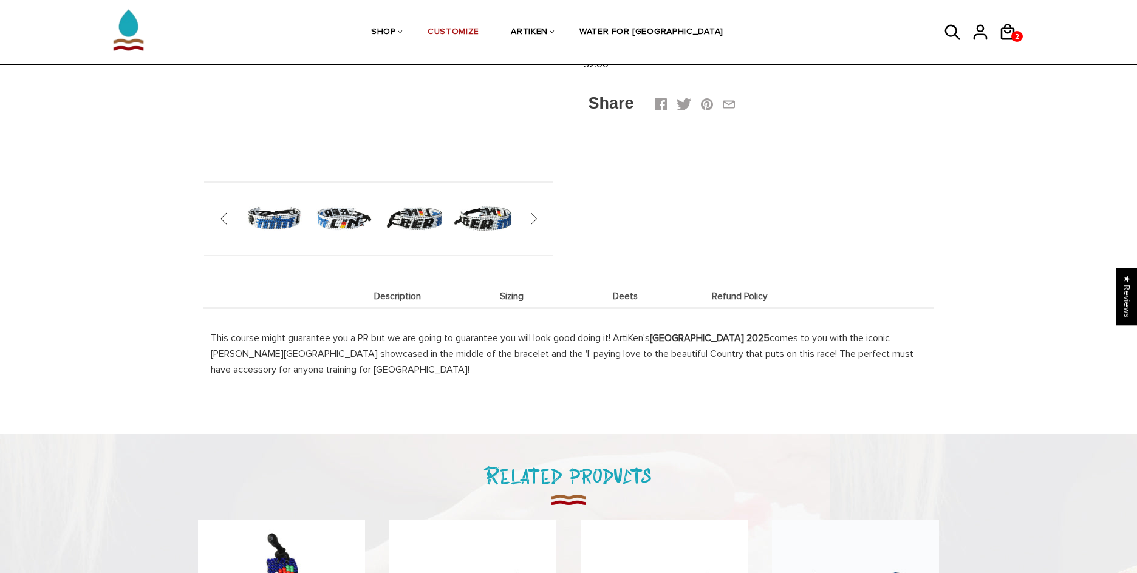
click at [392, 292] on span "Description" at bounding box center [398, 297] width 108 height 10
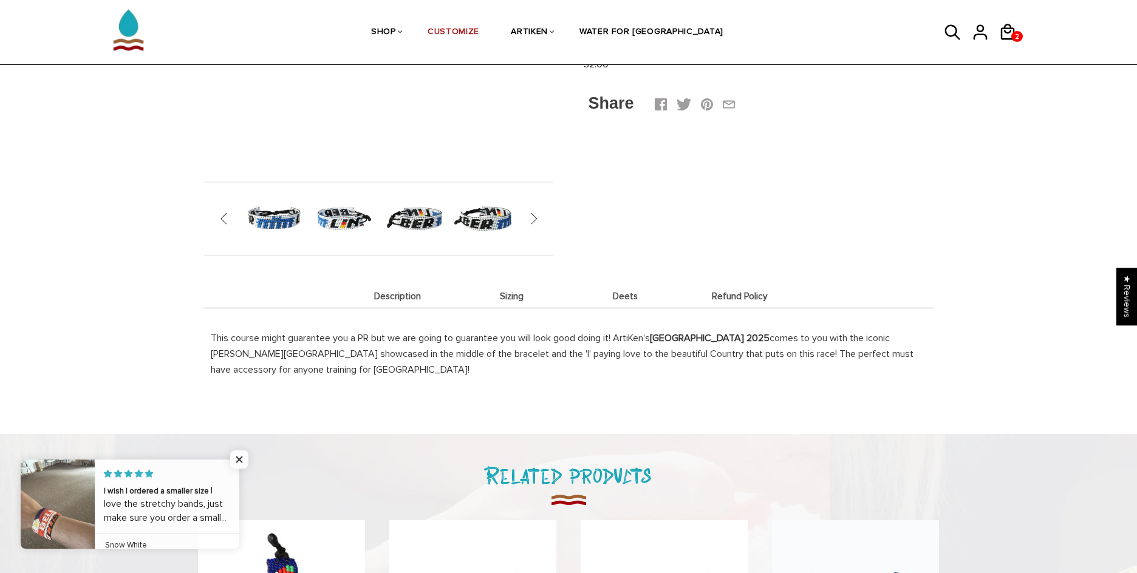
click at [525, 292] on span "Sizing" at bounding box center [512, 297] width 108 height 10
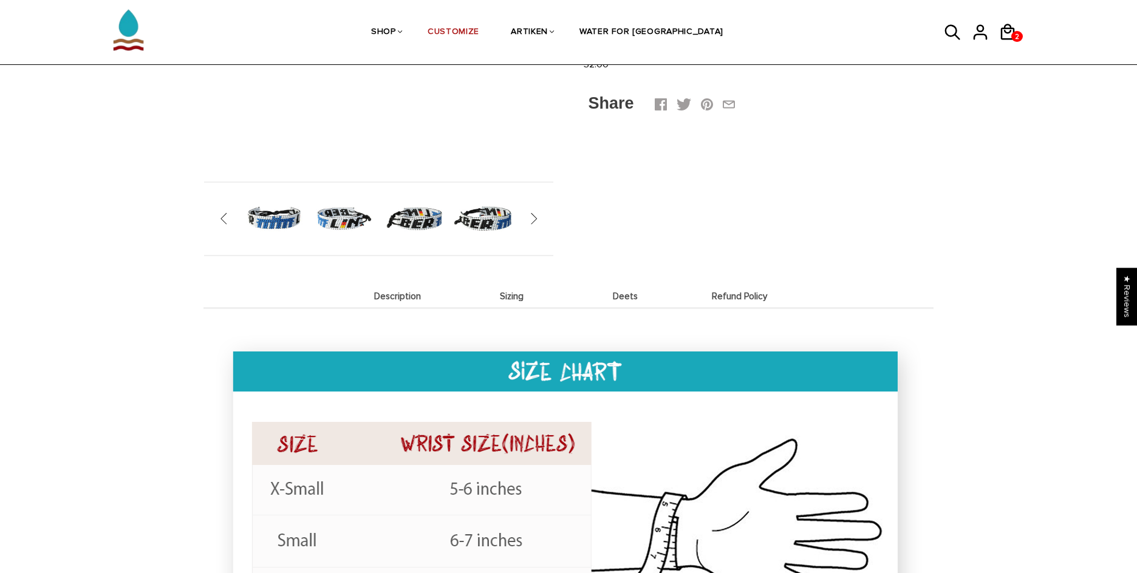
click at [373, 290] on li "Description" at bounding box center [398, 296] width 114 height 24
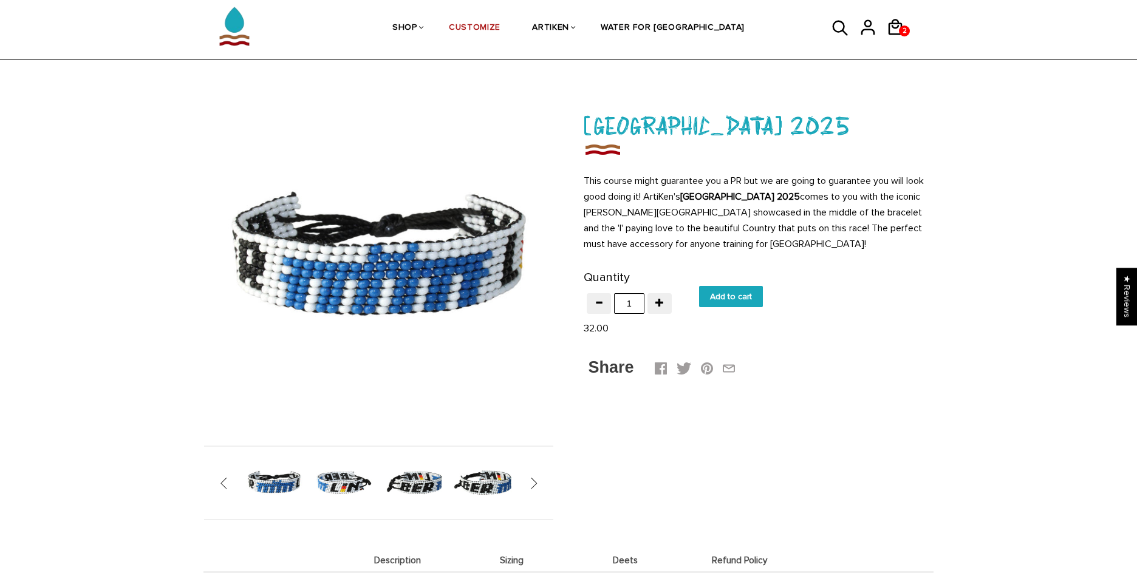
scroll to position [0, 0]
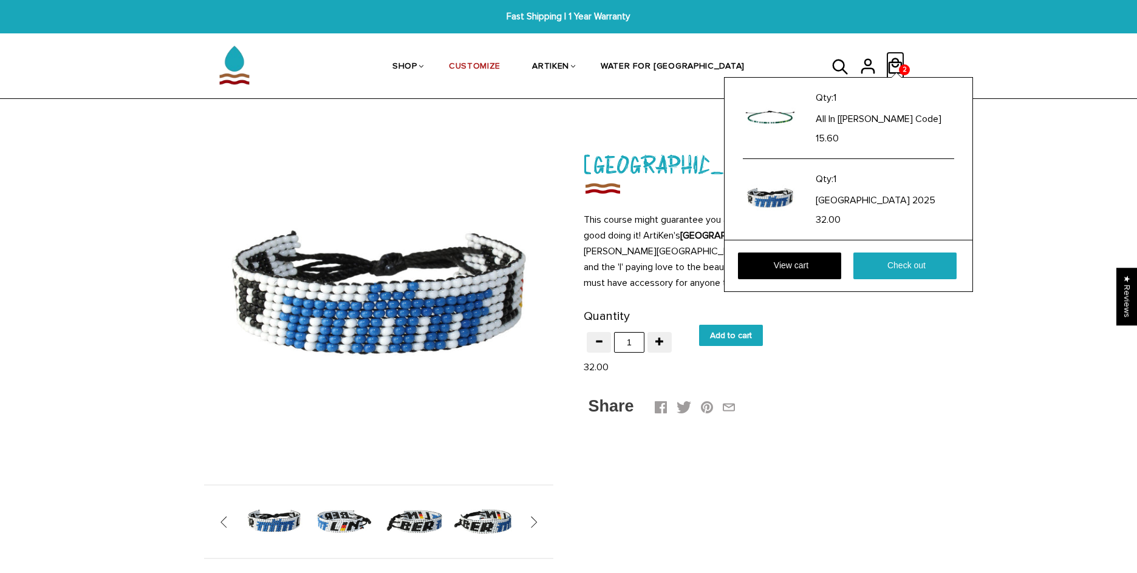
click at [900, 60] on icon at bounding box center [895, 66] width 18 height 29
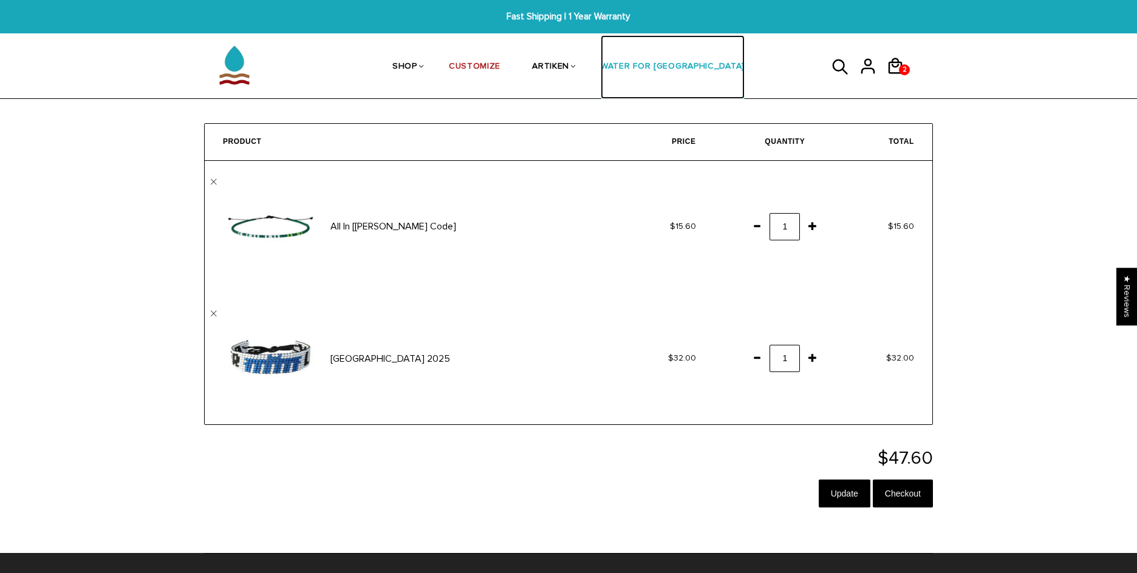
click at [657, 81] on link "WATER FOR [GEOGRAPHIC_DATA]" at bounding box center [673, 67] width 144 height 64
